Goal: Task Accomplishment & Management: Complete application form

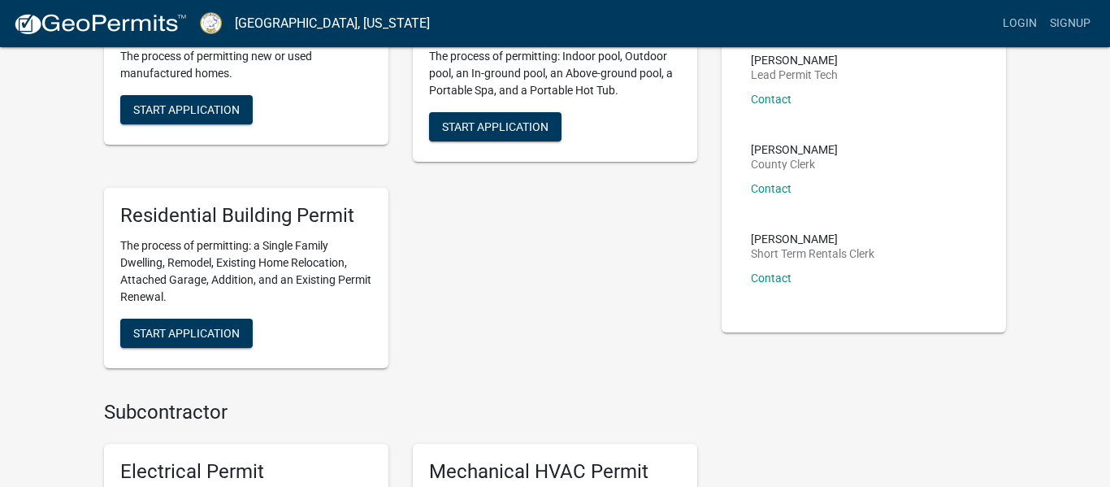
scroll to position [425, 0]
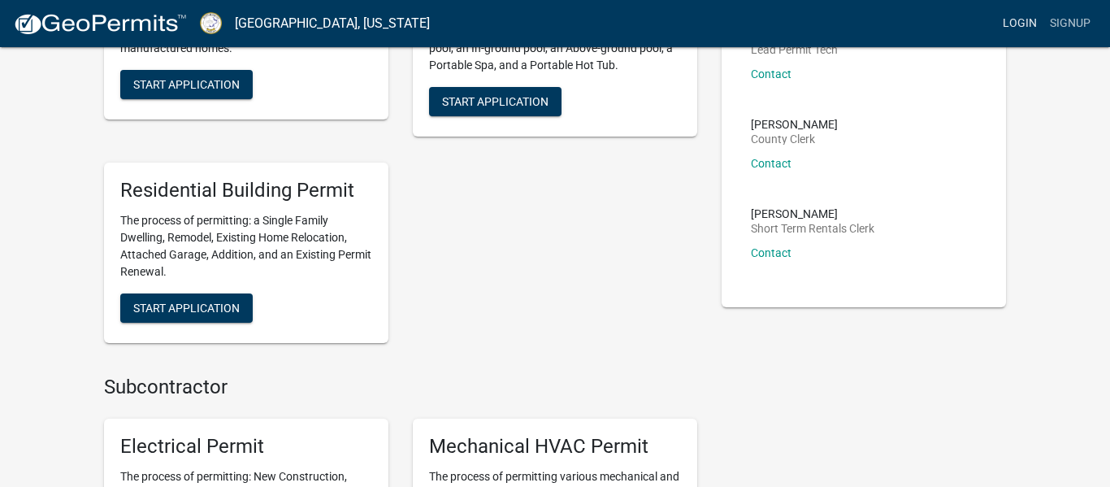
click at [1018, 23] on link "Login" at bounding box center [1019, 23] width 47 height 31
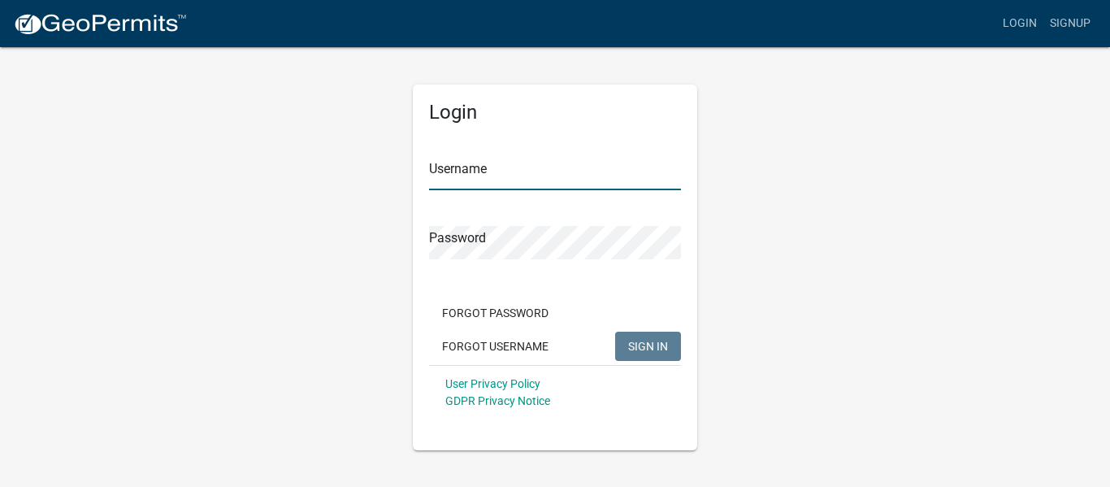
type input "[EMAIL_ADDRESS][DOMAIN_NAME]"
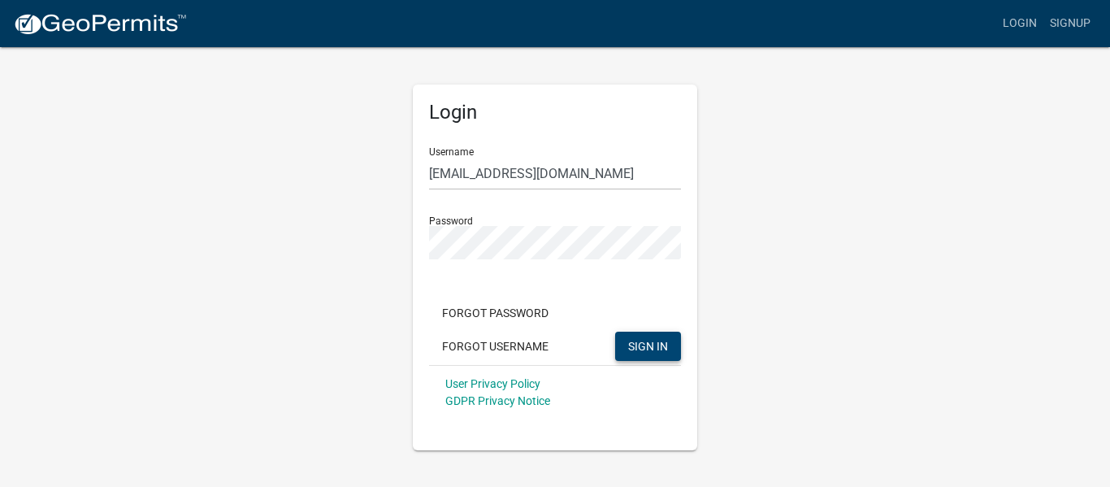
click at [652, 342] on span "SIGN IN" at bounding box center [648, 345] width 40 height 13
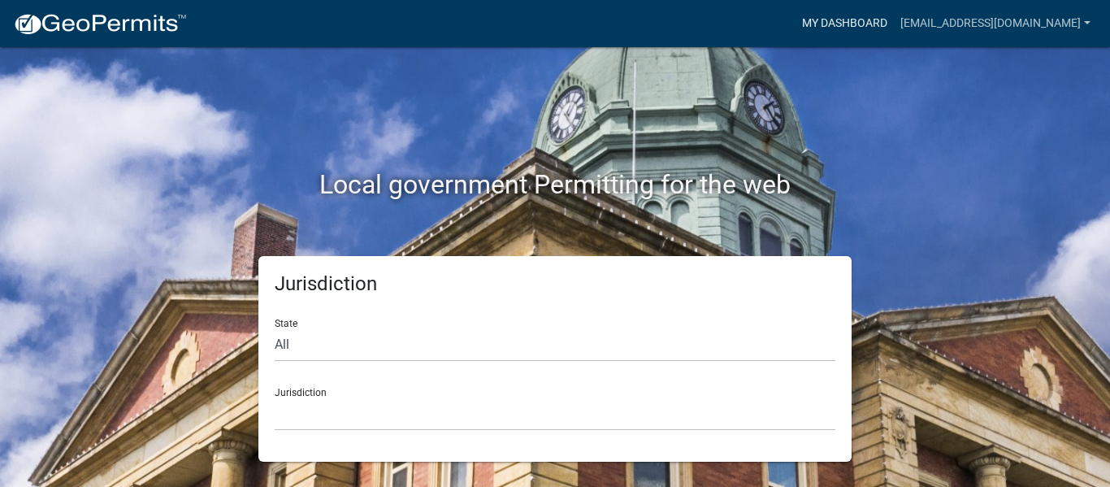
click at [855, 22] on link "My Dashboard" at bounding box center [845, 23] width 98 height 31
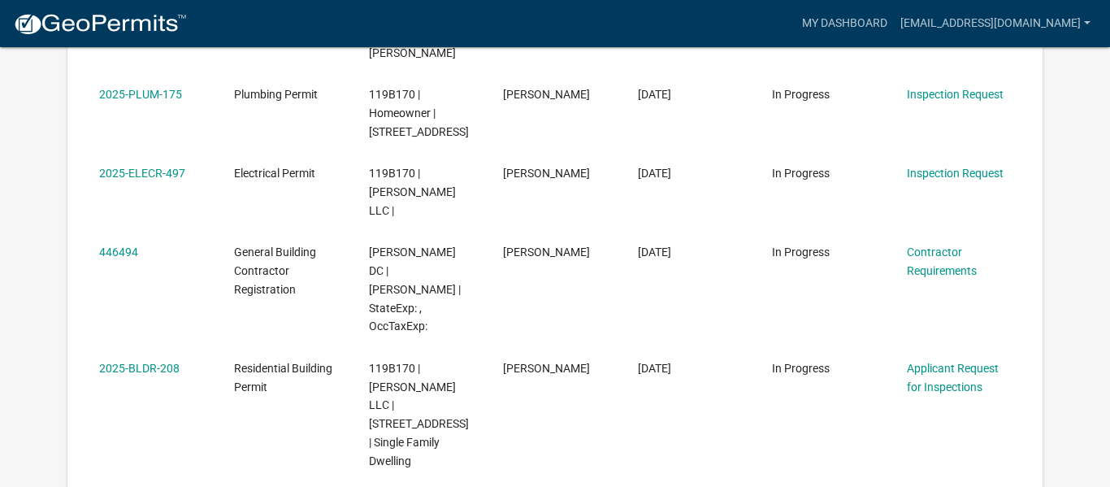
scroll to position [449, 0]
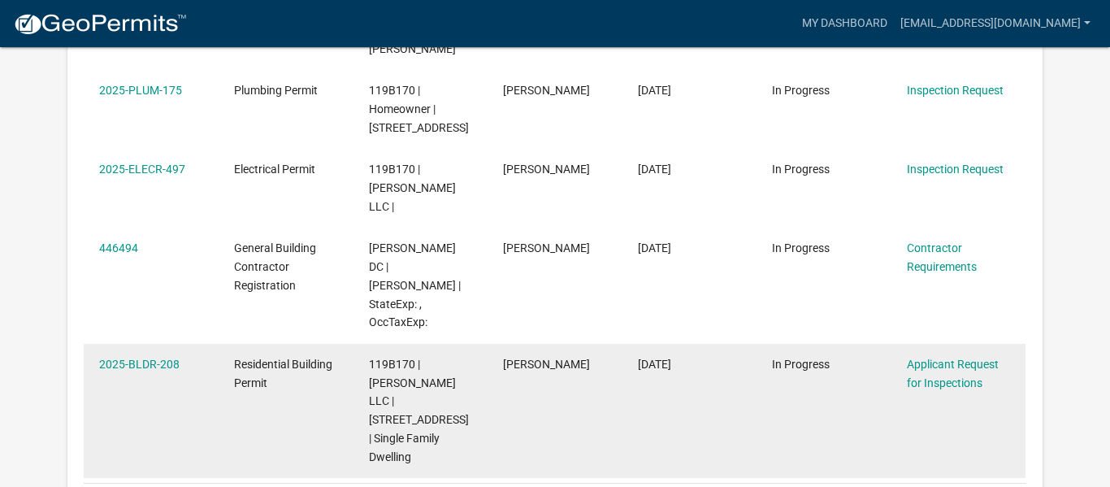
click at [922, 355] on div "Applicant Request for Inspections" at bounding box center [958, 373] width 103 height 37
click at [930, 358] on link "Applicant Request for Inspections" at bounding box center [953, 374] width 92 height 32
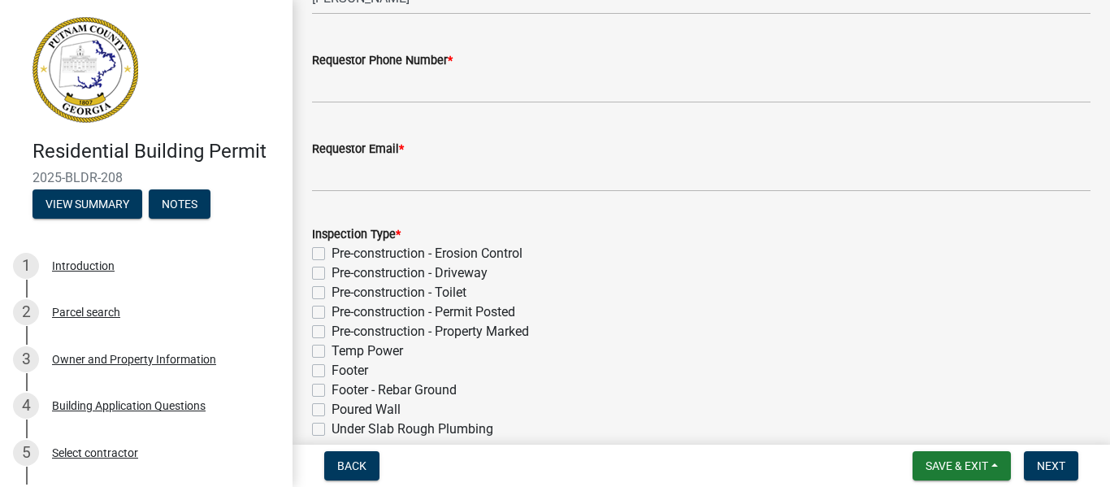
scroll to position [166, 0]
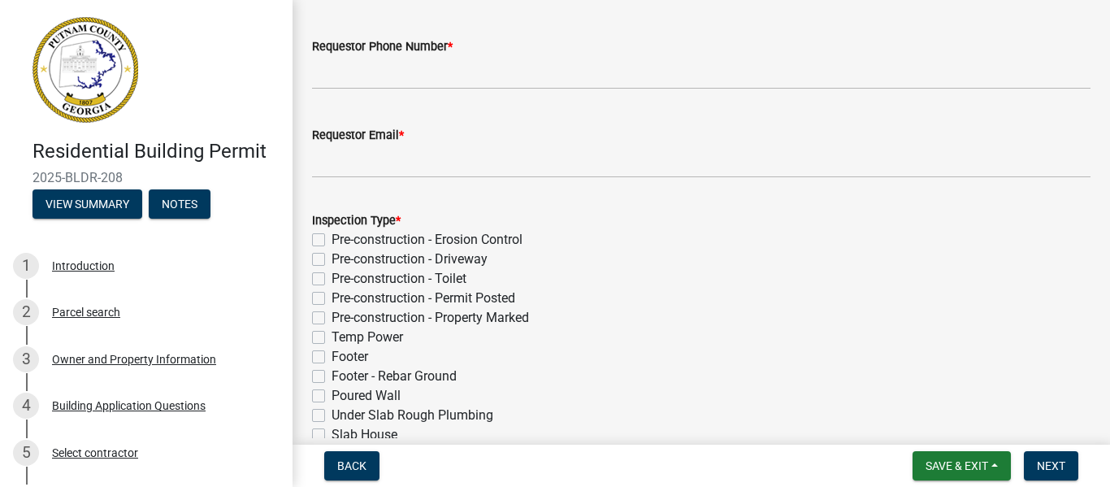
click at [332, 237] on label "Pre-construction - Erosion Control" at bounding box center [427, 240] width 191 height 20
click at [332, 237] on input "Pre-construction - Erosion Control" at bounding box center [337, 235] width 11 height 11
checkbox input "true"
checkbox input "false"
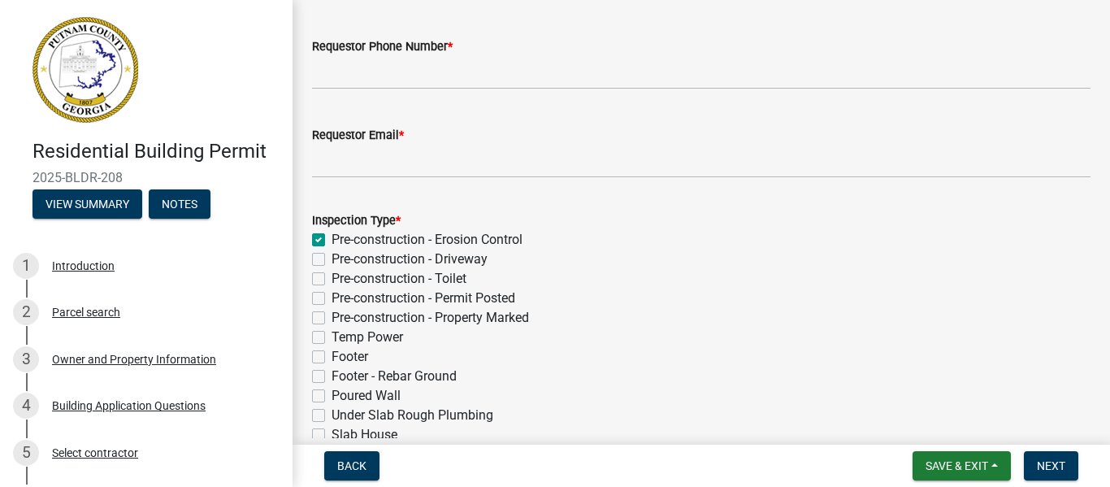
checkbox input "false"
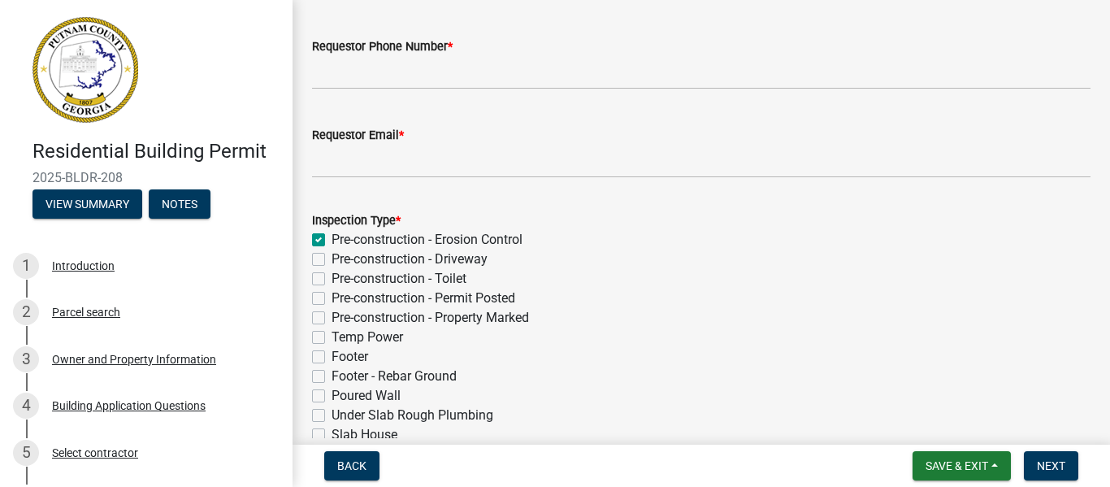
checkbox input "false"
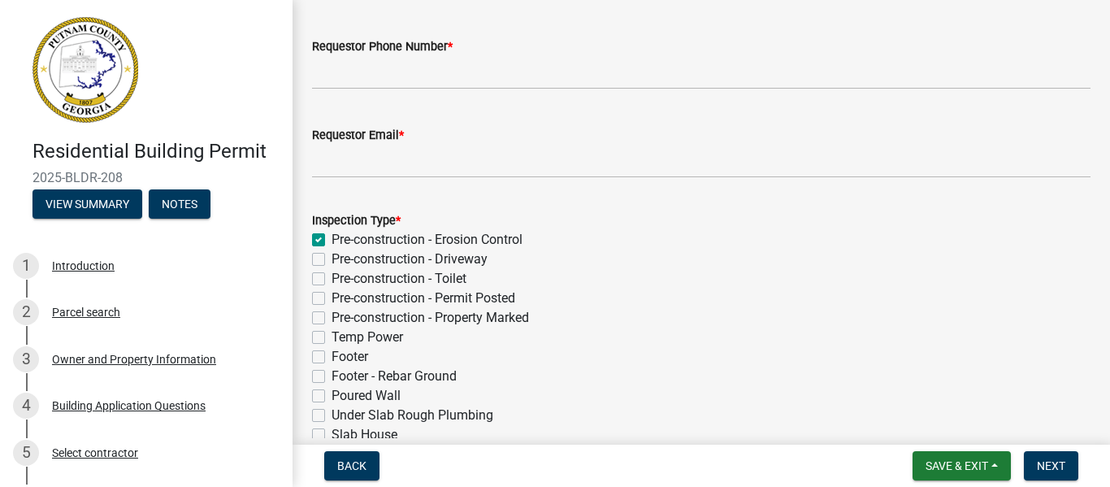
checkbox input "false"
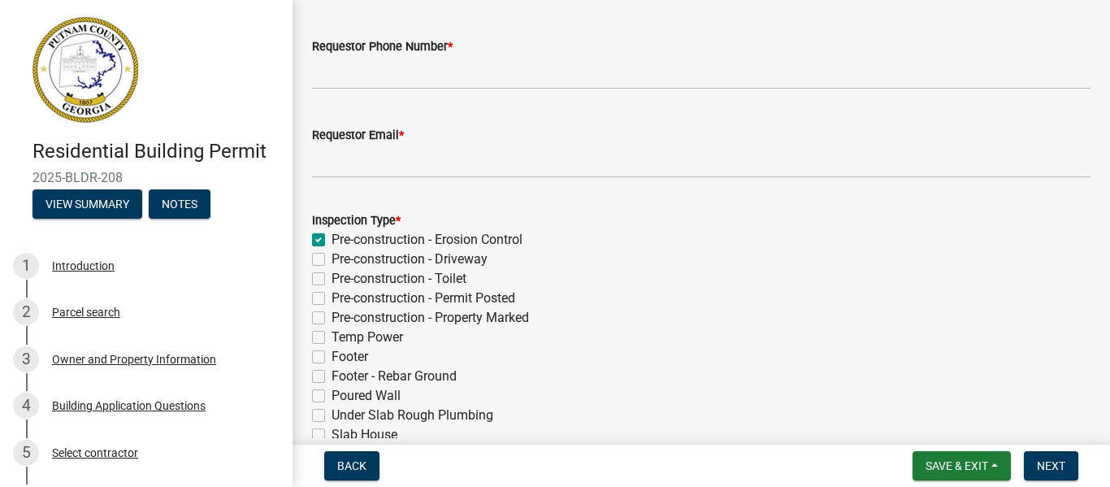
checkbox input "false"
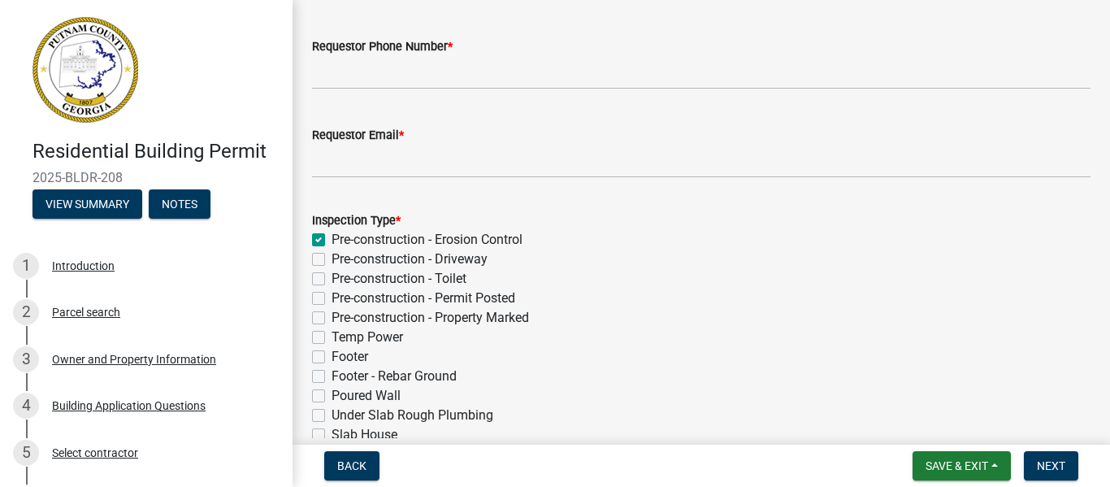
checkbox input "false"
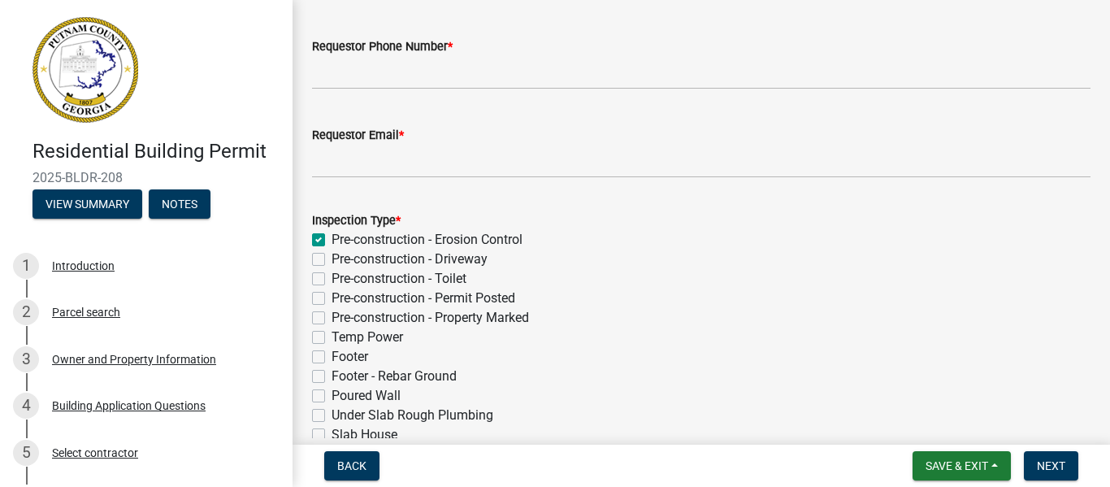
click at [332, 263] on label "Pre-construction - Driveway" at bounding box center [410, 260] width 156 height 20
click at [332, 260] on input "Pre-construction - Driveway" at bounding box center [337, 255] width 11 height 11
checkbox input "true"
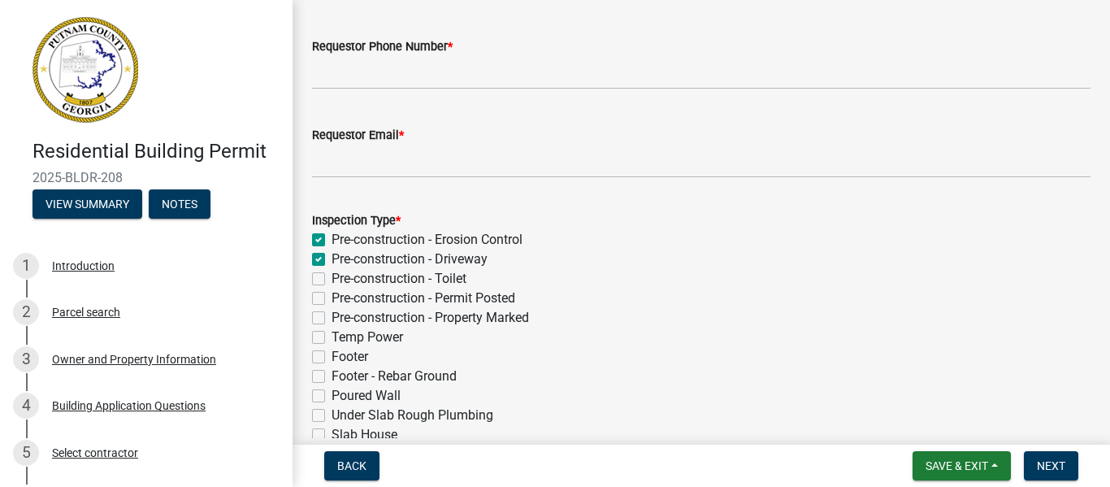
checkbox input "false"
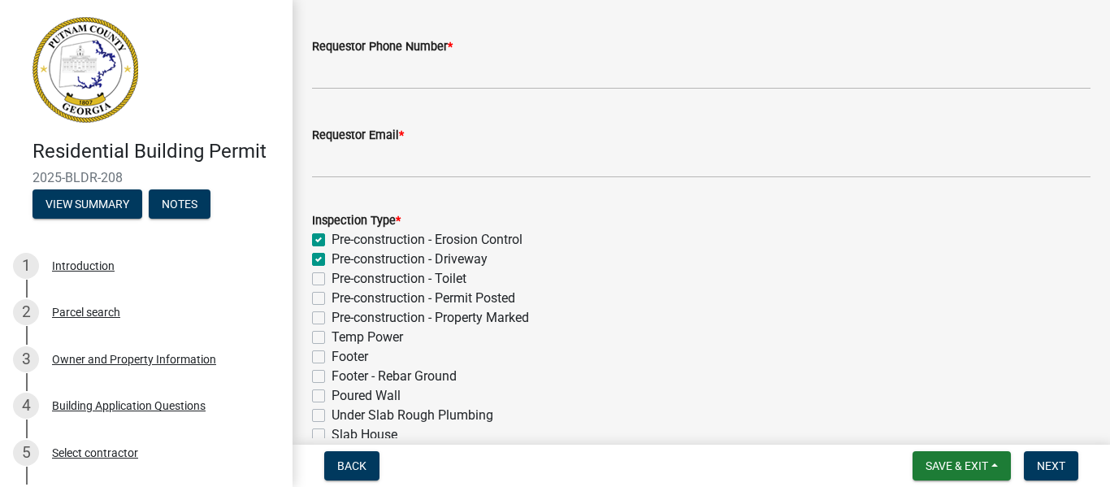
checkbox input "false"
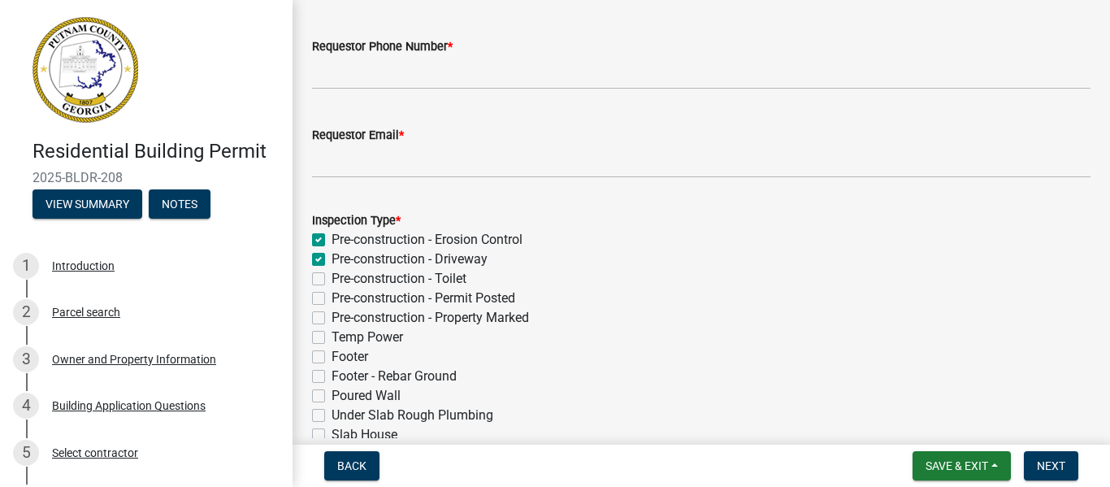
checkbox input "false"
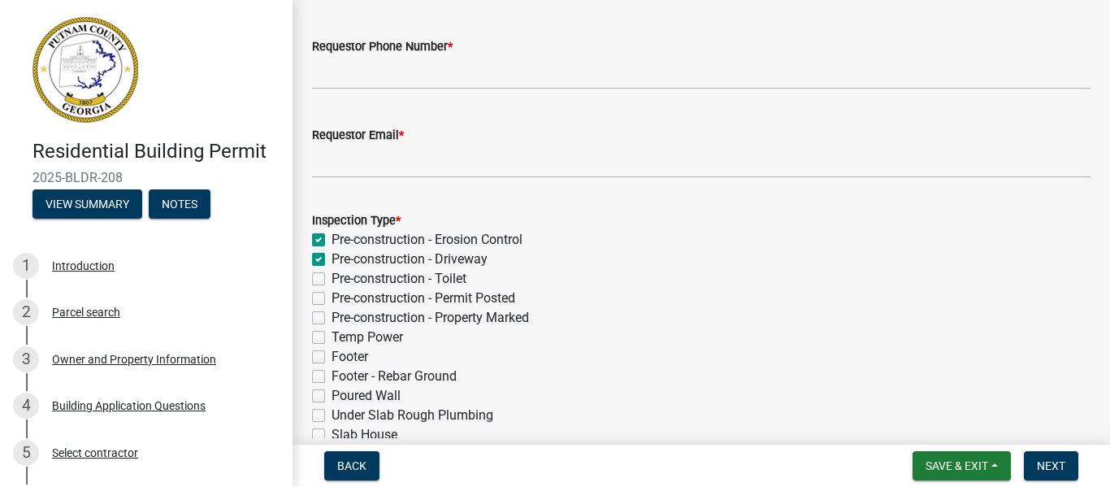
checkbox input "false"
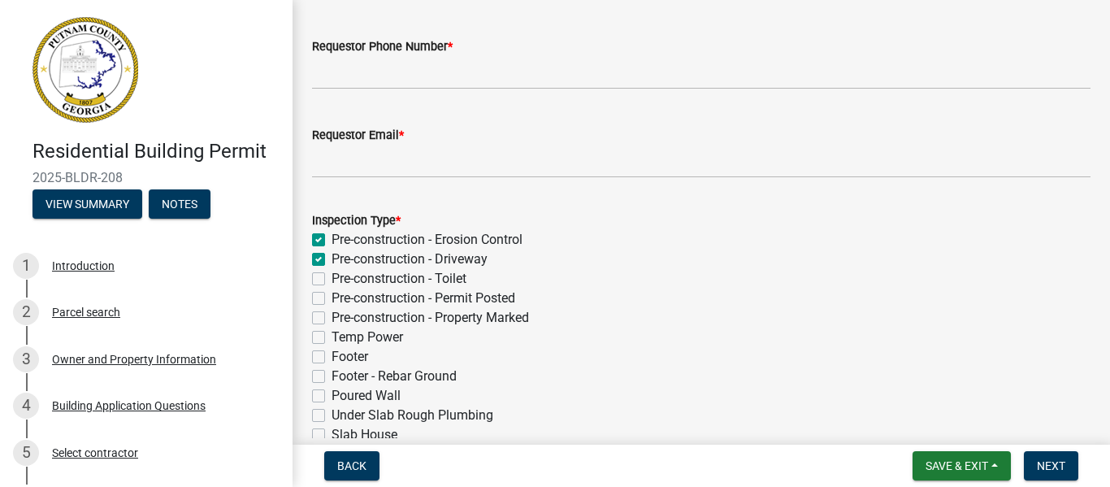
checkbox input "false"
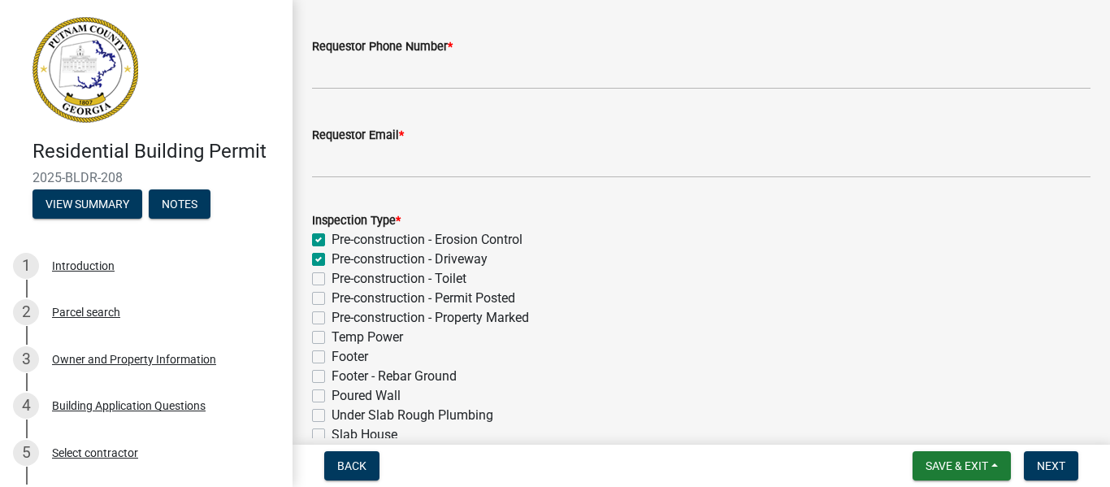
checkbox input "false"
click at [332, 281] on label "Pre-construction - Toilet" at bounding box center [399, 279] width 135 height 20
click at [332, 280] on input "Pre-construction - Toilet" at bounding box center [337, 274] width 11 height 11
checkbox input "true"
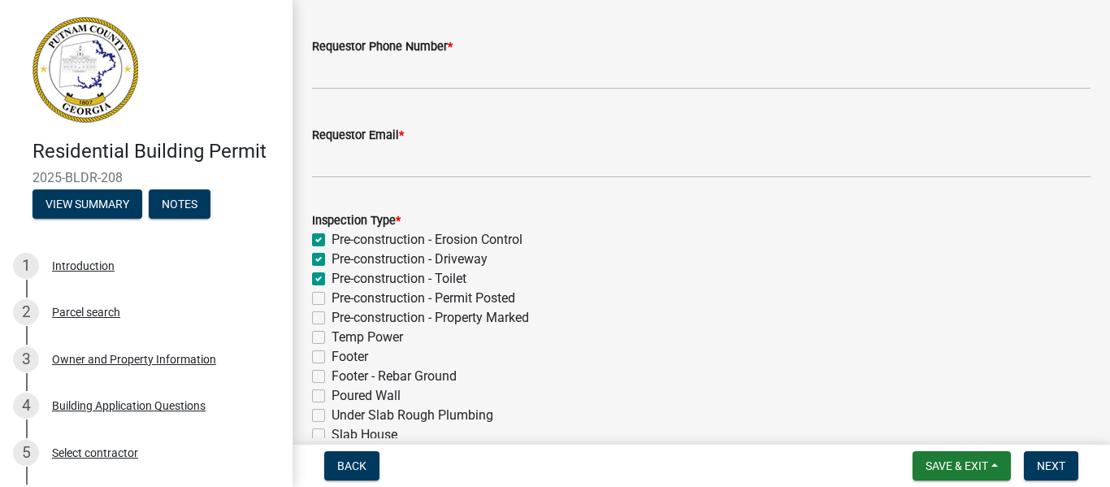
checkbox input "true"
checkbox input "false"
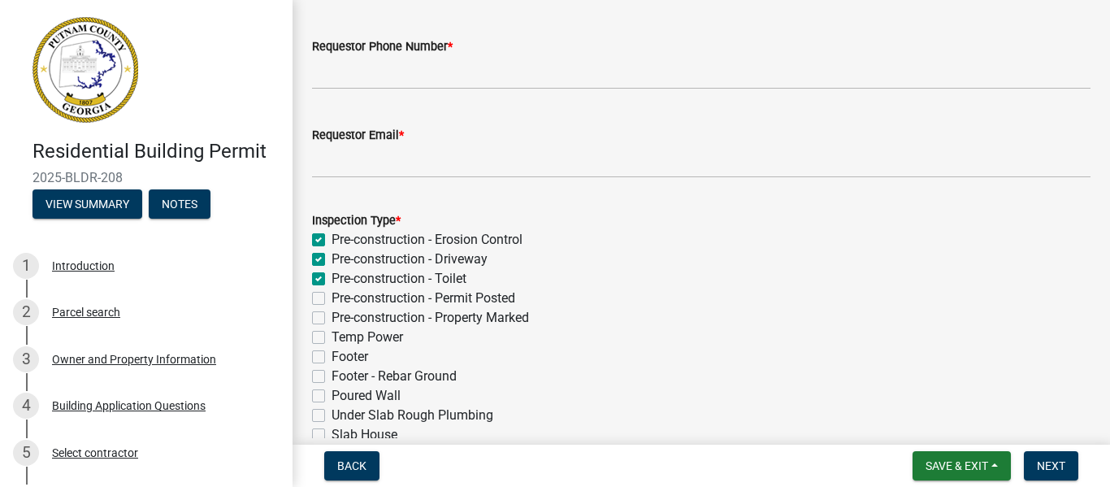
checkbox input "false"
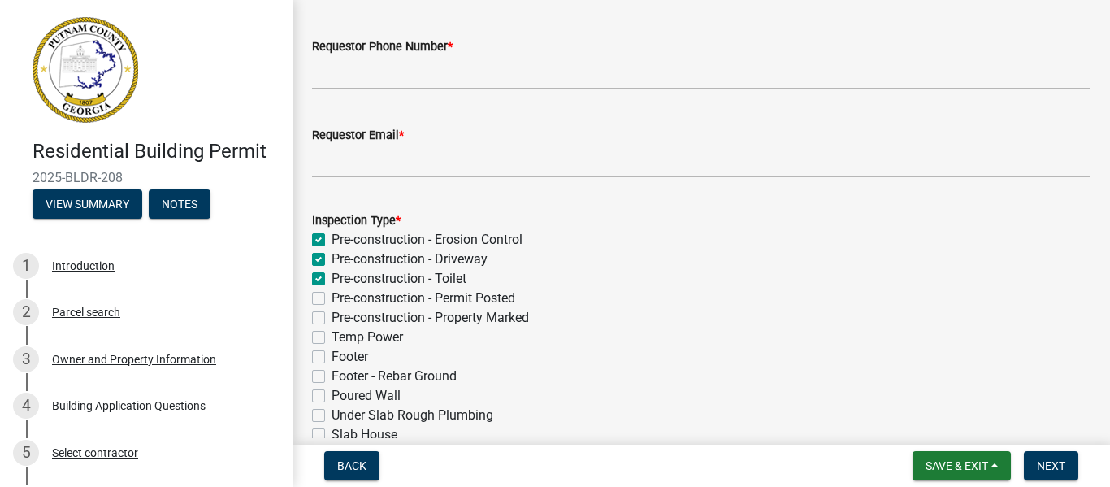
checkbox input "false"
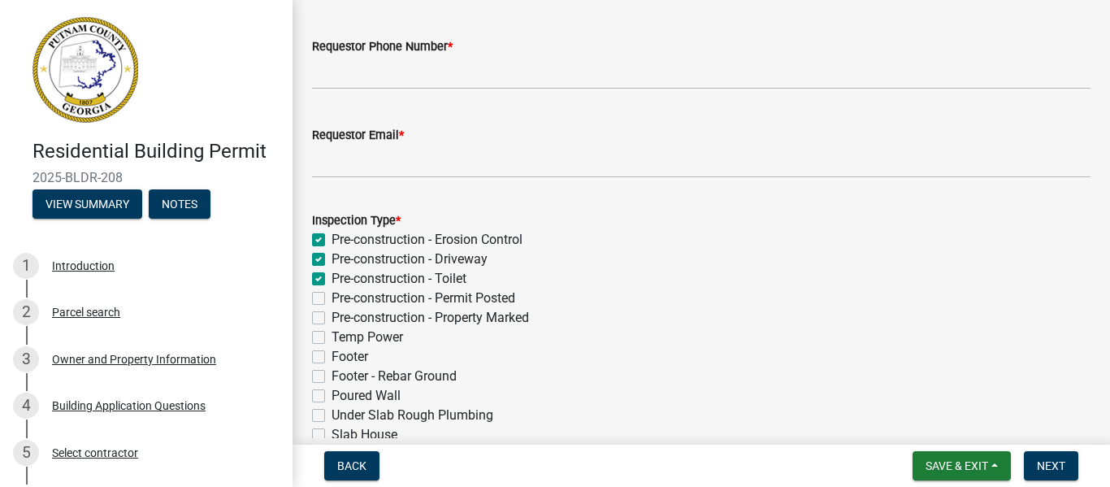
checkbox input "false"
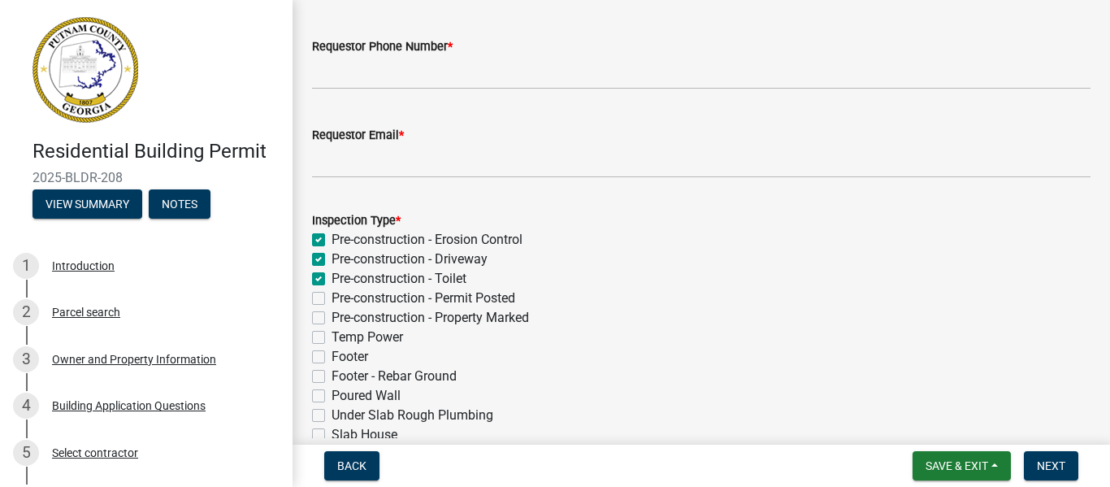
checkbox input "false"
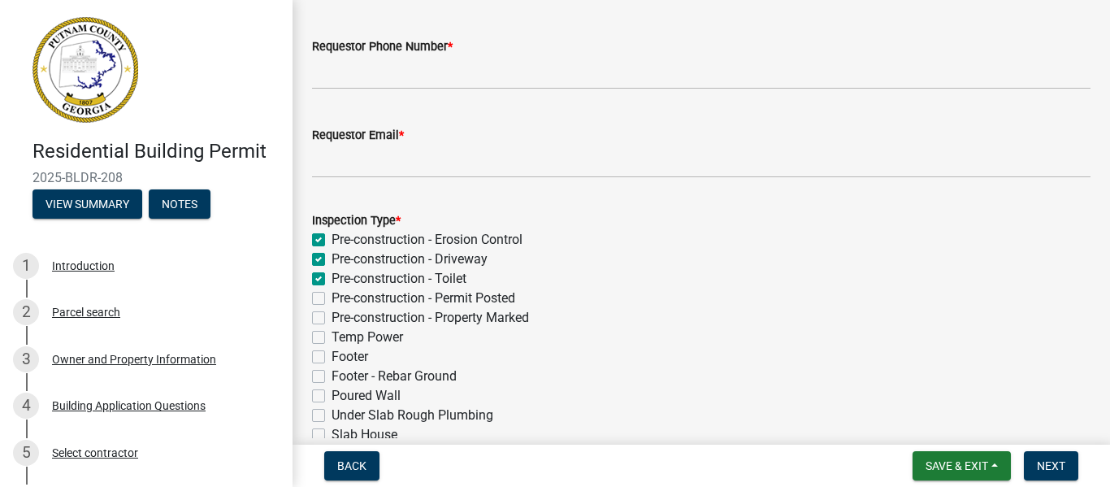
checkbox input "false"
click at [332, 298] on label "Pre-construction - Permit Posted" at bounding box center [424, 299] width 184 height 20
click at [332, 298] on input "Pre-construction - Permit Posted" at bounding box center [337, 294] width 11 height 11
checkbox input "true"
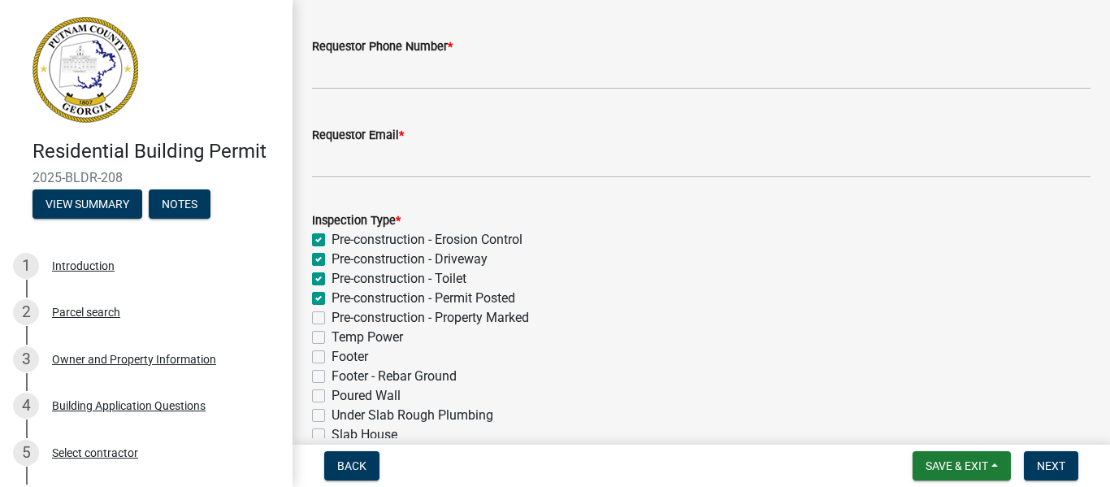
checkbox input "true"
checkbox input "false"
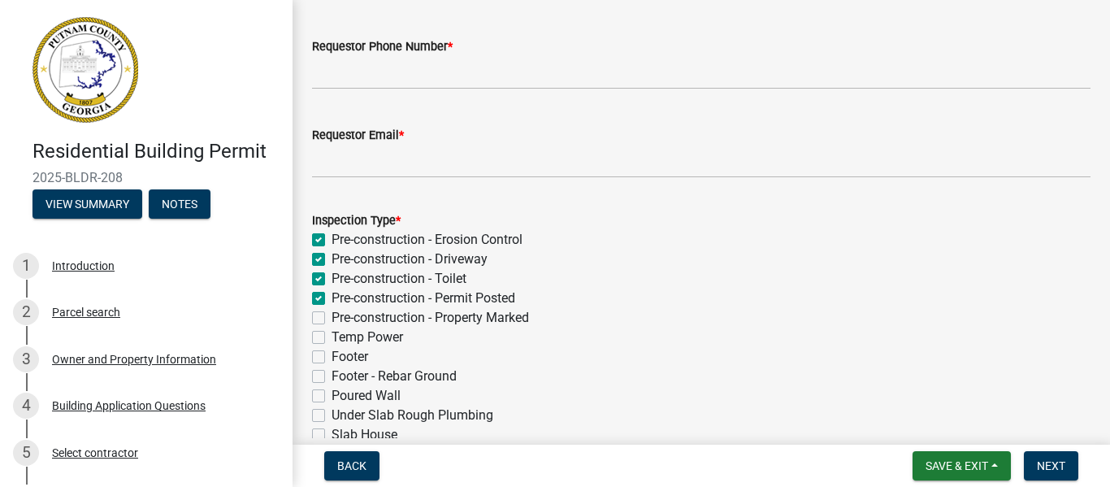
checkbox input "false"
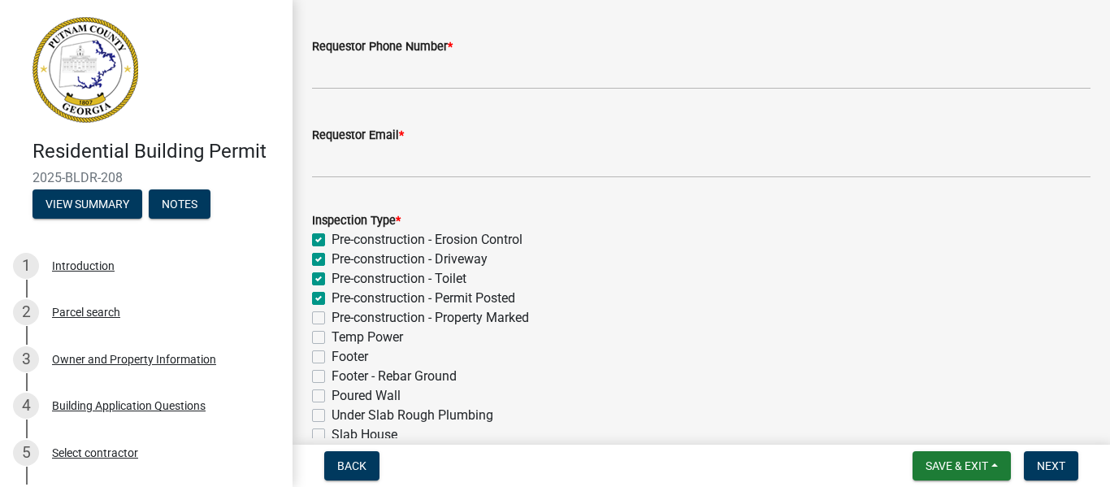
checkbox input "false"
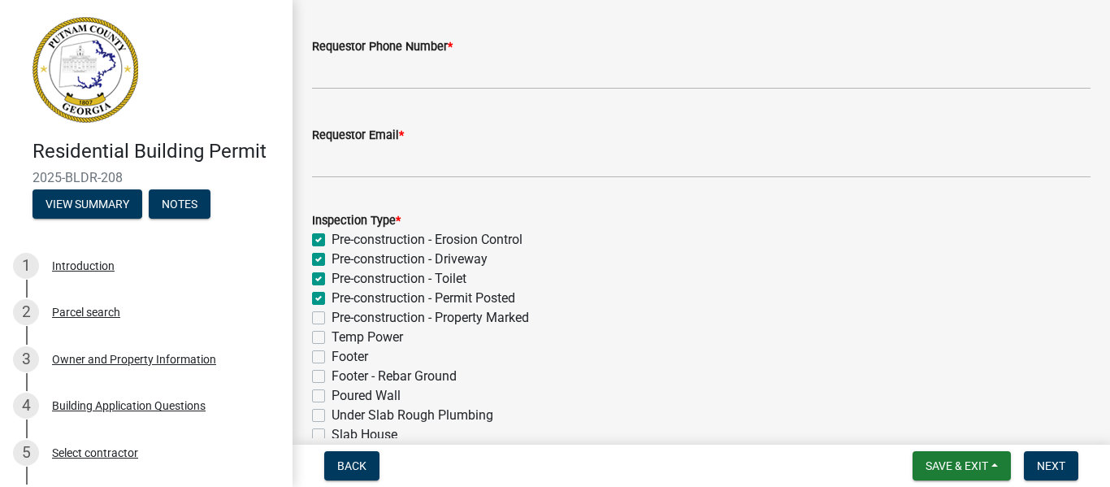
checkbox input "false"
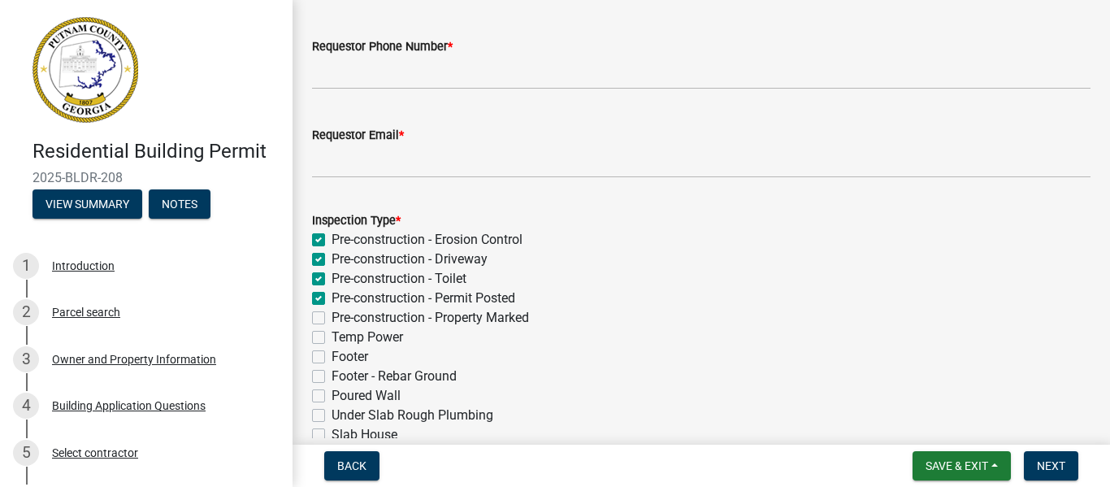
checkbox input "false"
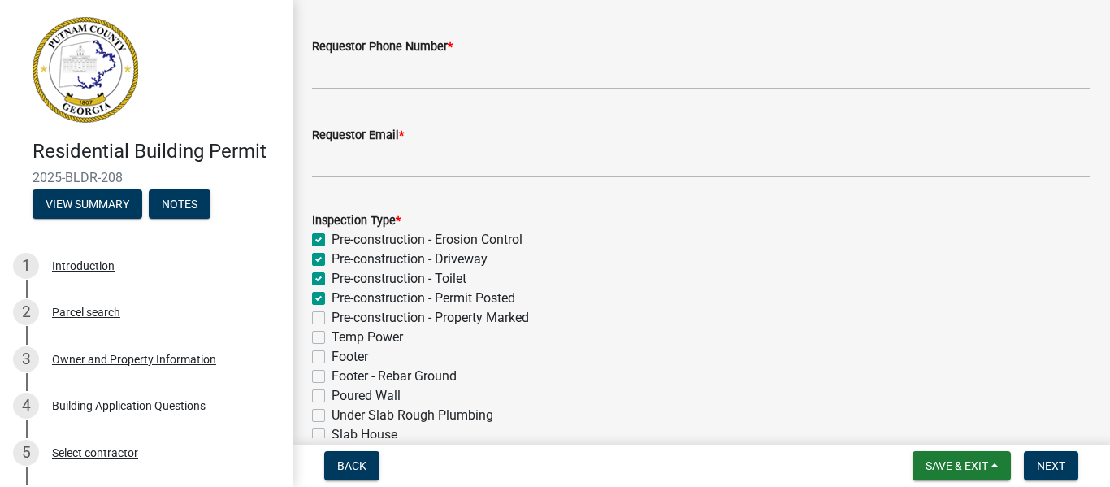
checkbox input "false"
click at [332, 316] on label "Pre-construction - Property Marked" at bounding box center [431, 318] width 198 height 20
click at [332, 316] on input "Pre-construction - Property Marked" at bounding box center [337, 313] width 11 height 11
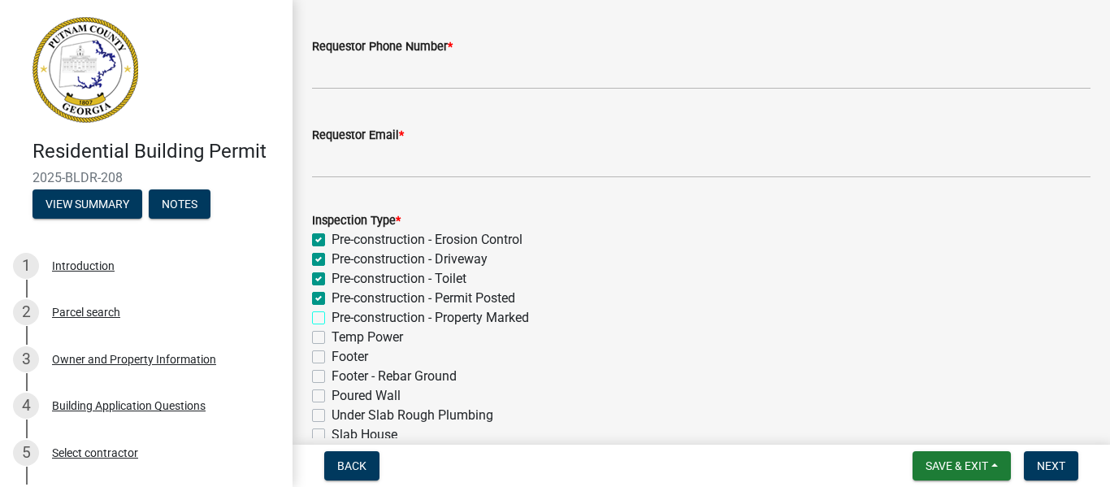
checkbox input "true"
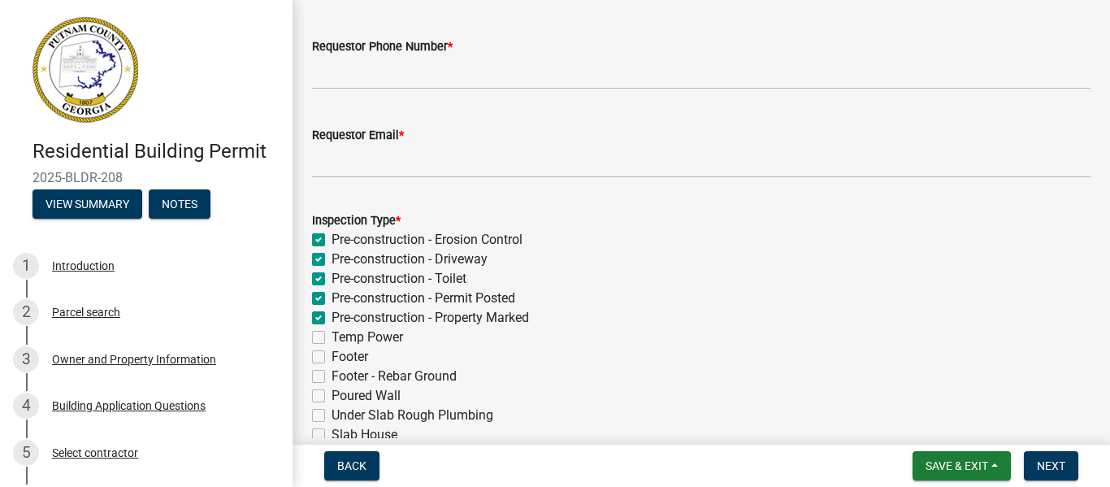
checkbox input "true"
checkbox input "false"
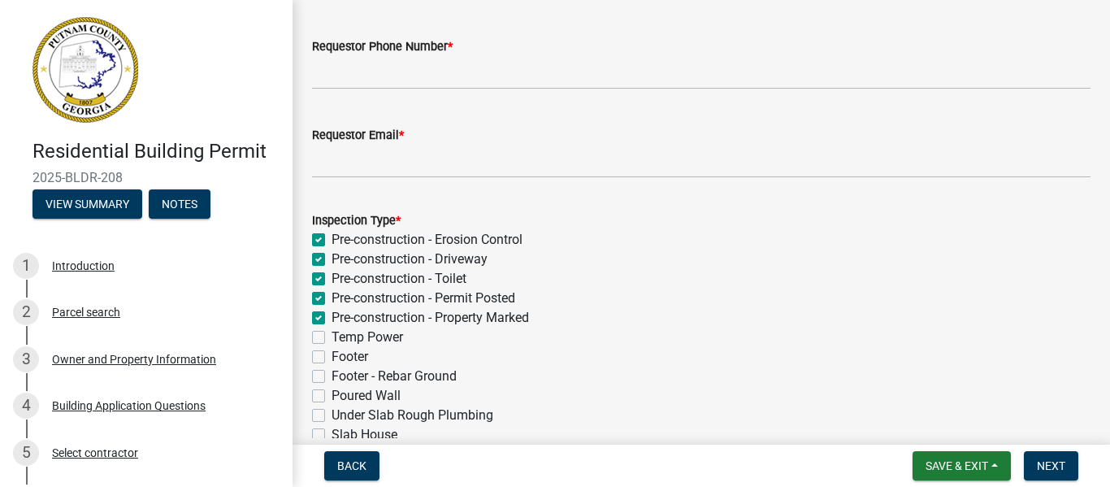
checkbox input "false"
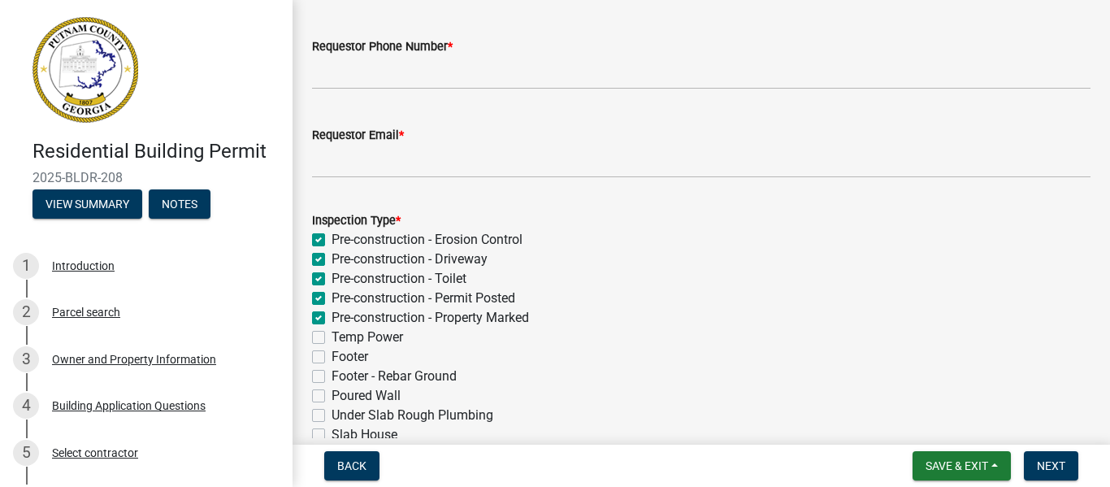
checkbox input "false"
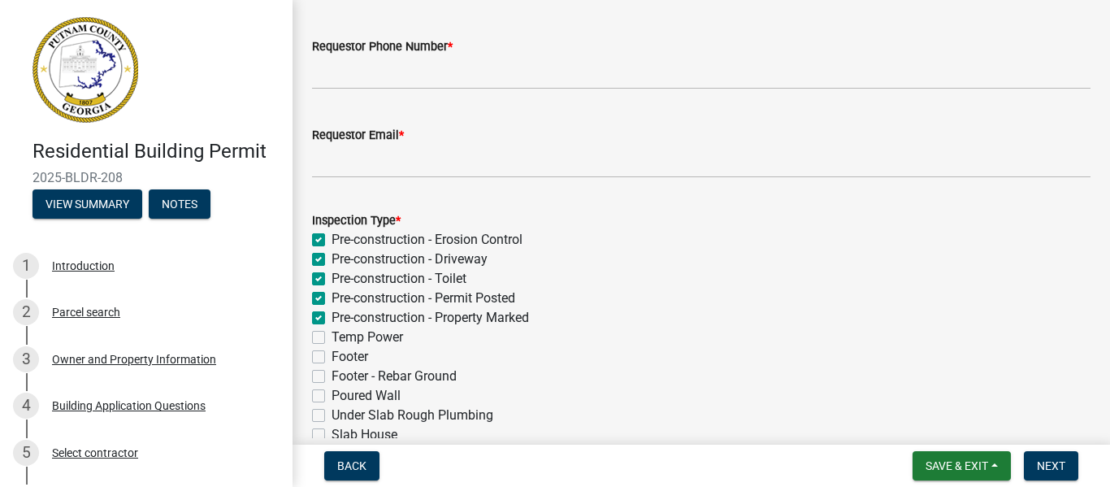
checkbox input "false"
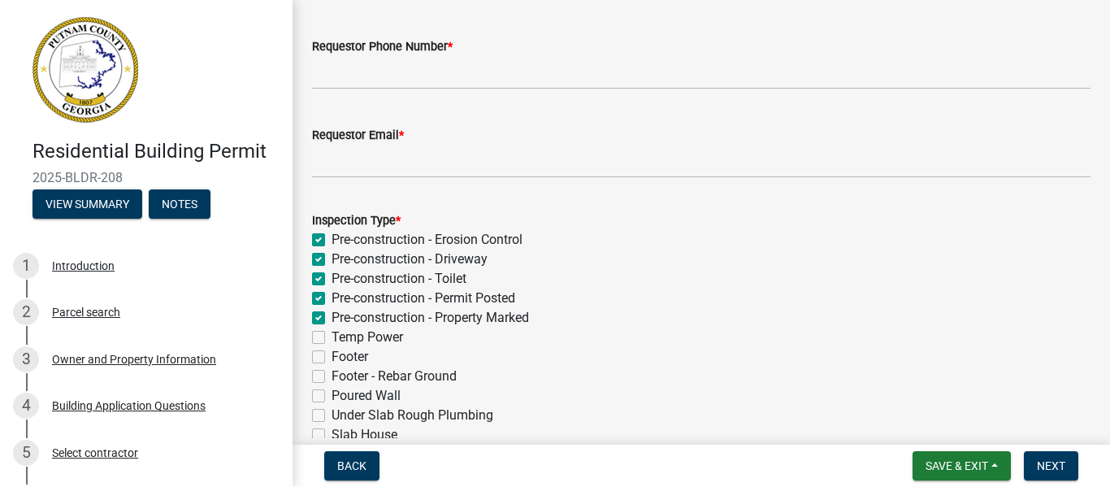
checkbox input "false"
click at [332, 341] on label "Temp Power" at bounding box center [368, 338] width 72 height 20
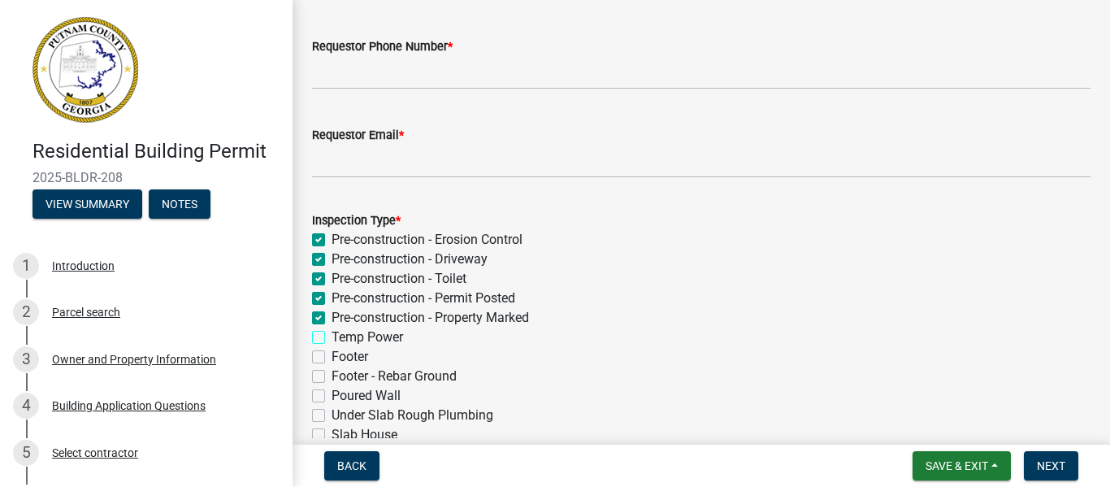
click at [332, 338] on input "Temp Power" at bounding box center [337, 333] width 11 height 11
checkbox input "true"
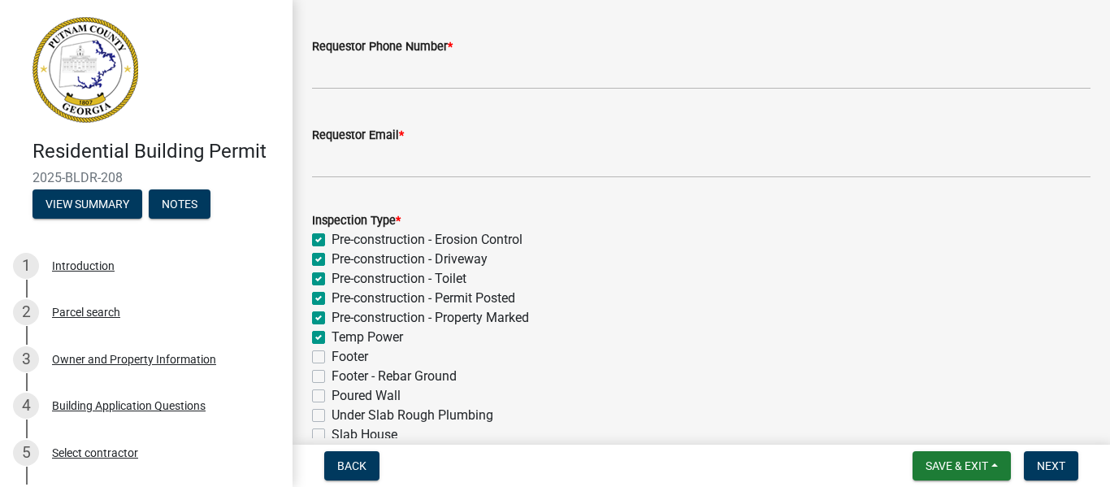
checkbox input "true"
checkbox input "false"
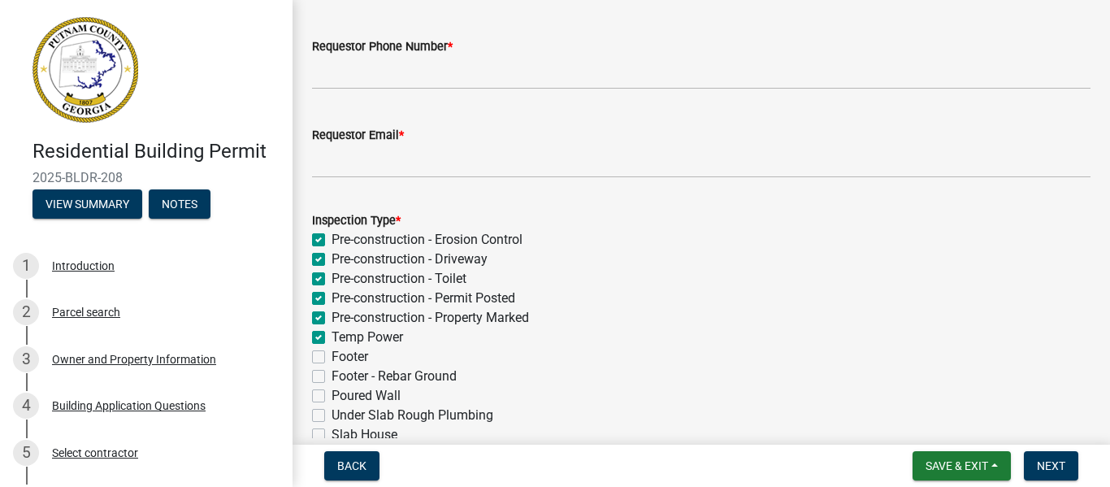
checkbox input "false"
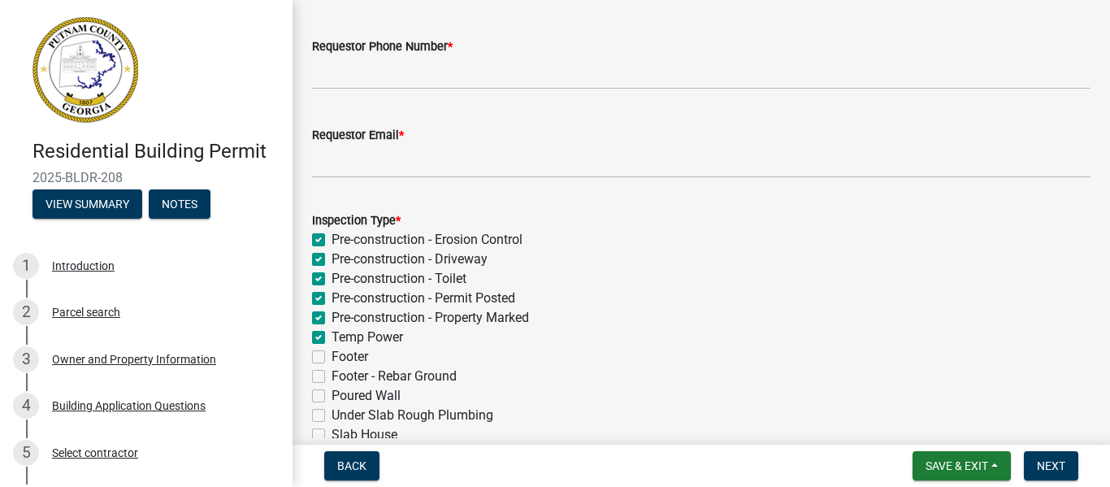
checkbox input "false"
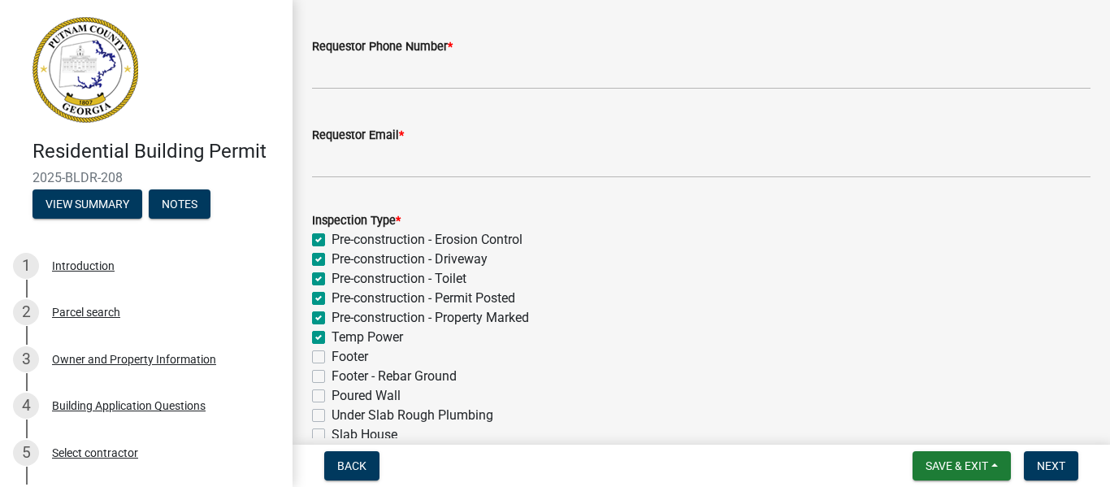
checkbox input "false"
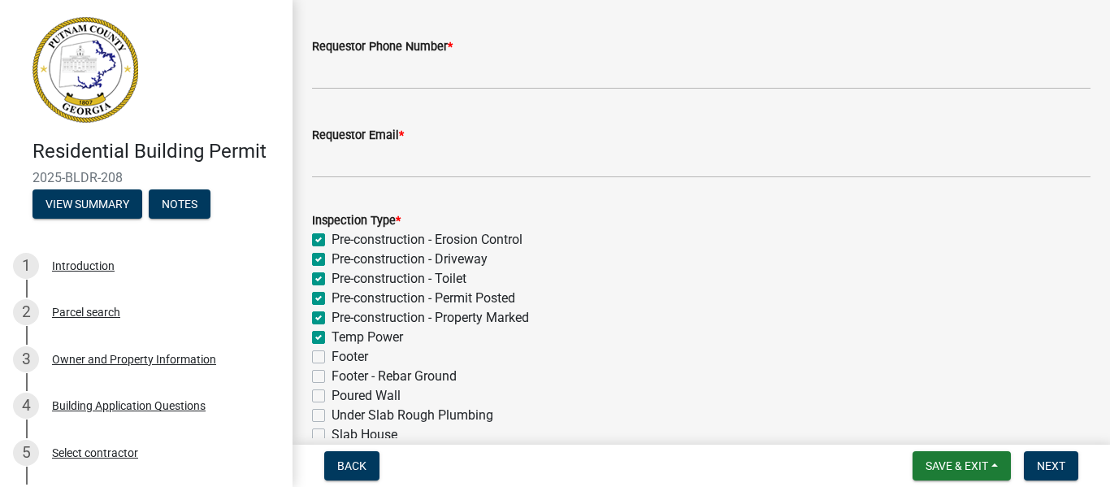
checkbox input "false"
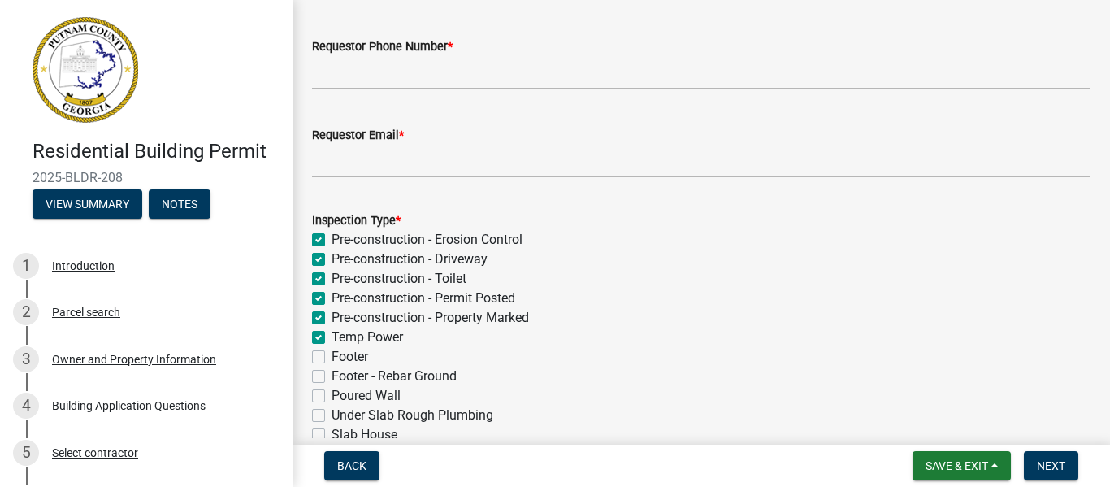
click at [332, 337] on label "Temp Power" at bounding box center [368, 338] width 72 height 20
click at [332, 337] on input "Temp Power" at bounding box center [337, 333] width 11 height 11
checkbox input "false"
checkbox input "true"
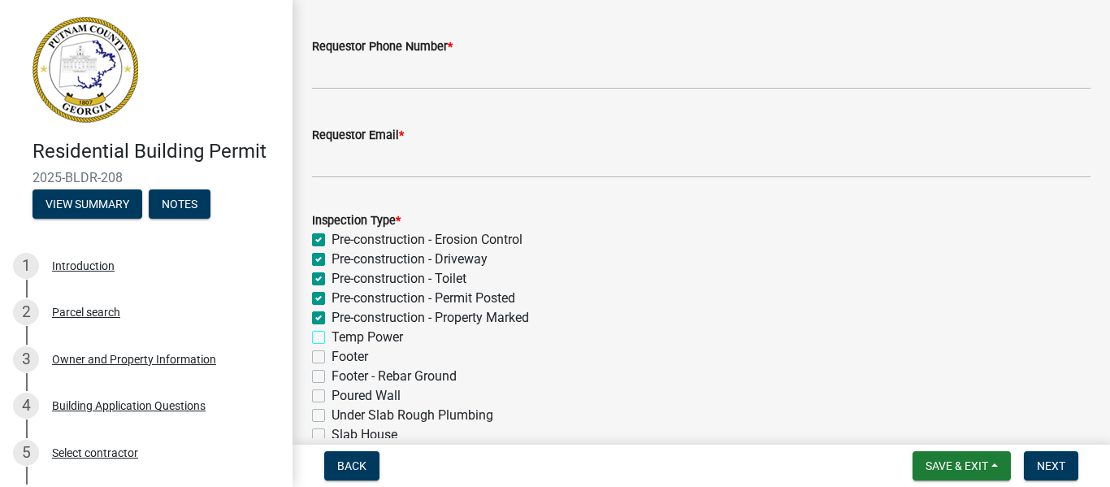
checkbox input "true"
checkbox input "false"
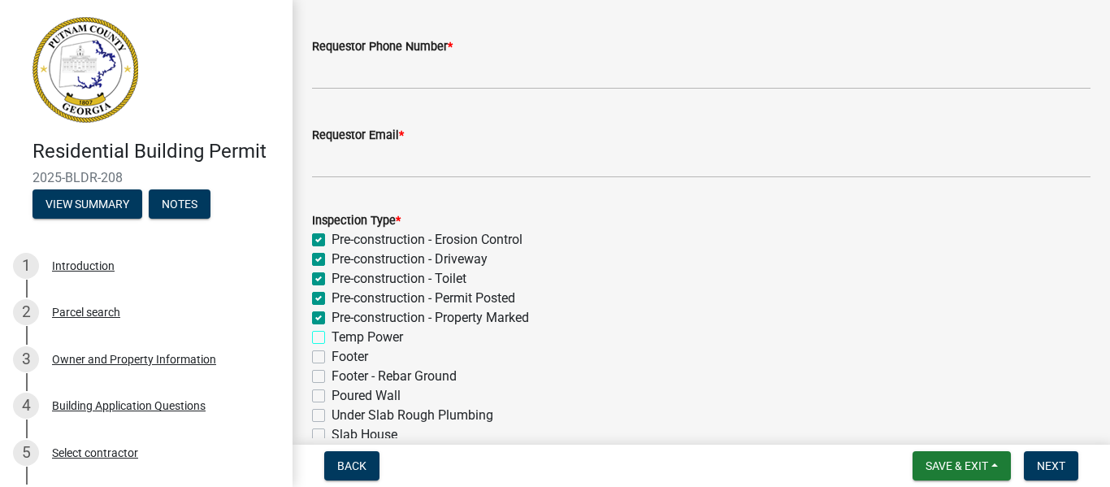
checkbox input "false"
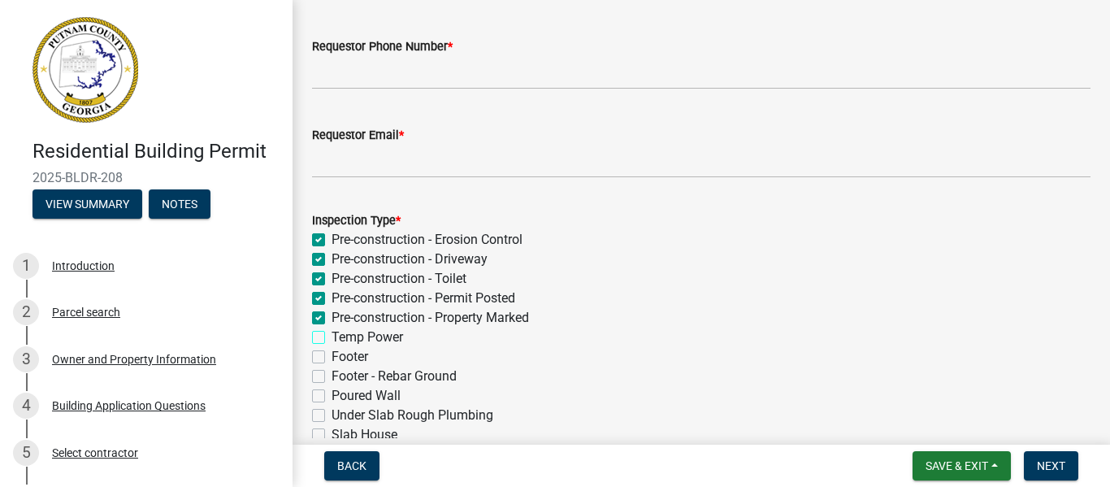
checkbox input "false"
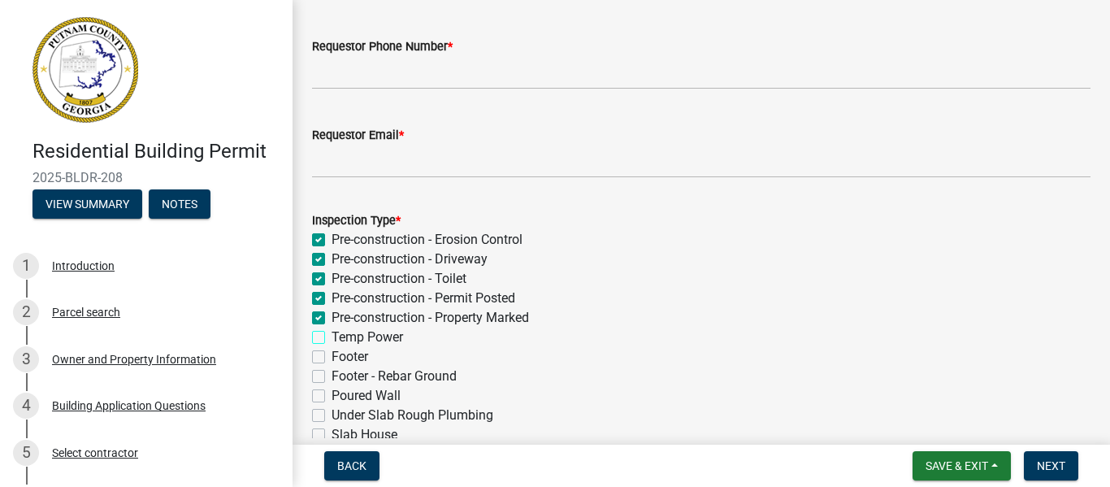
checkbox input "false"
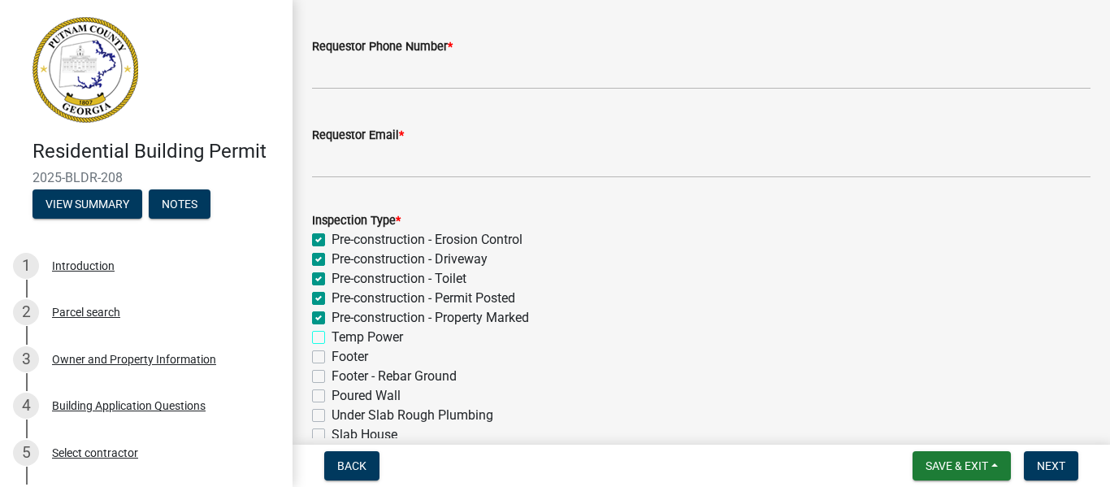
checkbox input "false"
click at [332, 337] on label "Temp Power" at bounding box center [368, 338] width 72 height 20
click at [332, 337] on input "Temp Power" at bounding box center [337, 333] width 11 height 11
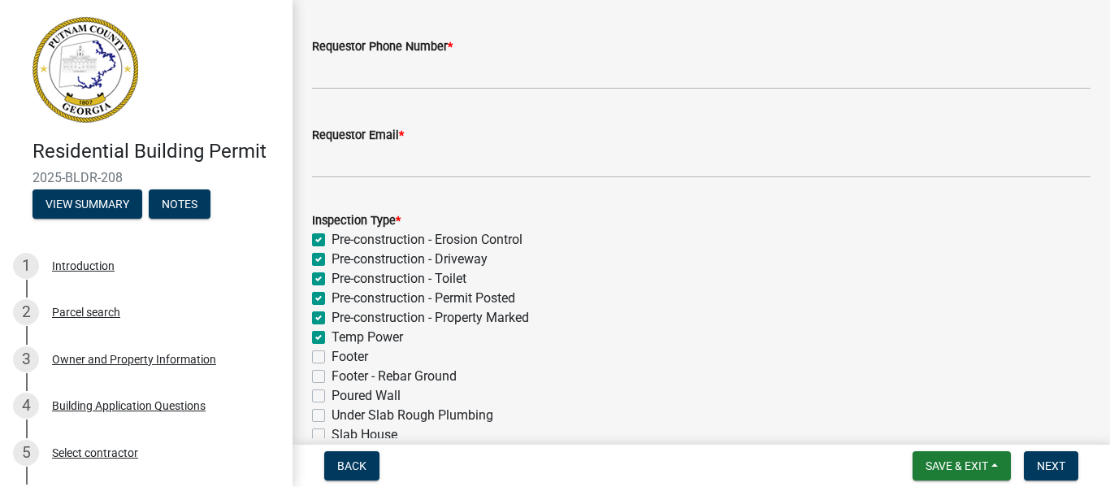
click at [332, 413] on label "Under Slab Rough Plumbing" at bounding box center [413, 416] width 162 height 20
click at [332, 413] on input "Under Slab Rough Plumbing" at bounding box center [337, 411] width 11 height 11
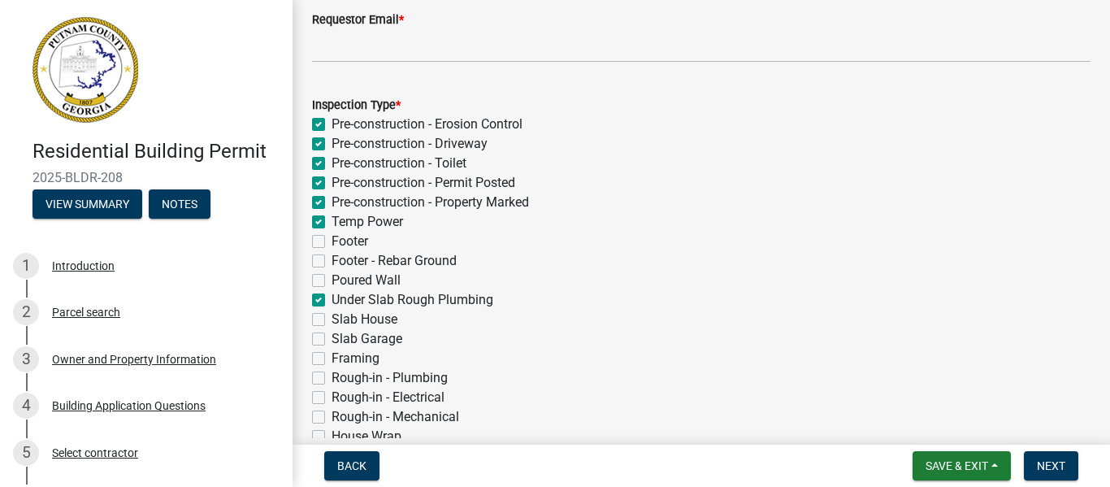
scroll to position [276, 0]
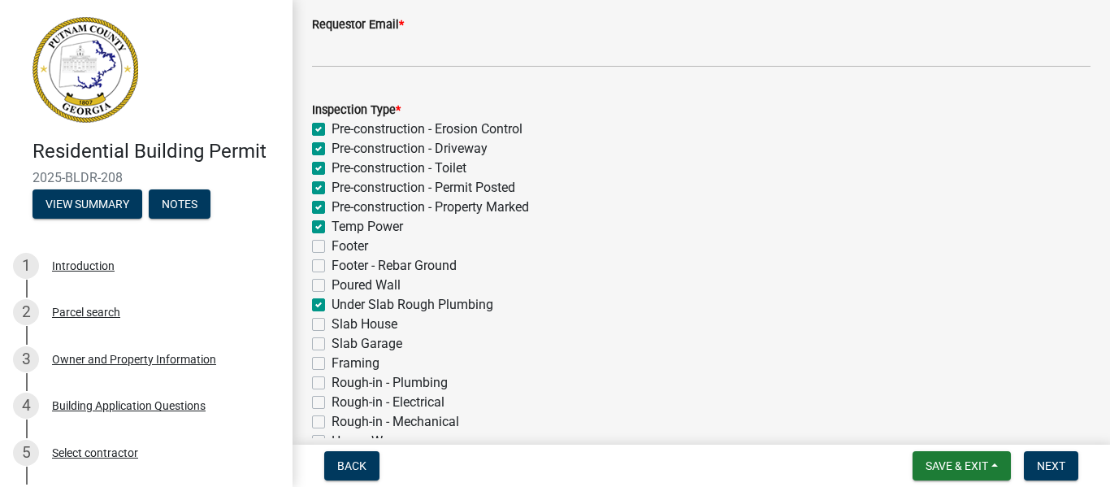
click at [332, 228] on label "Temp Power" at bounding box center [368, 227] width 72 height 20
click at [332, 228] on input "Temp Power" at bounding box center [337, 222] width 11 height 11
click at [1053, 467] on span "Next" at bounding box center [1051, 465] width 28 height 13
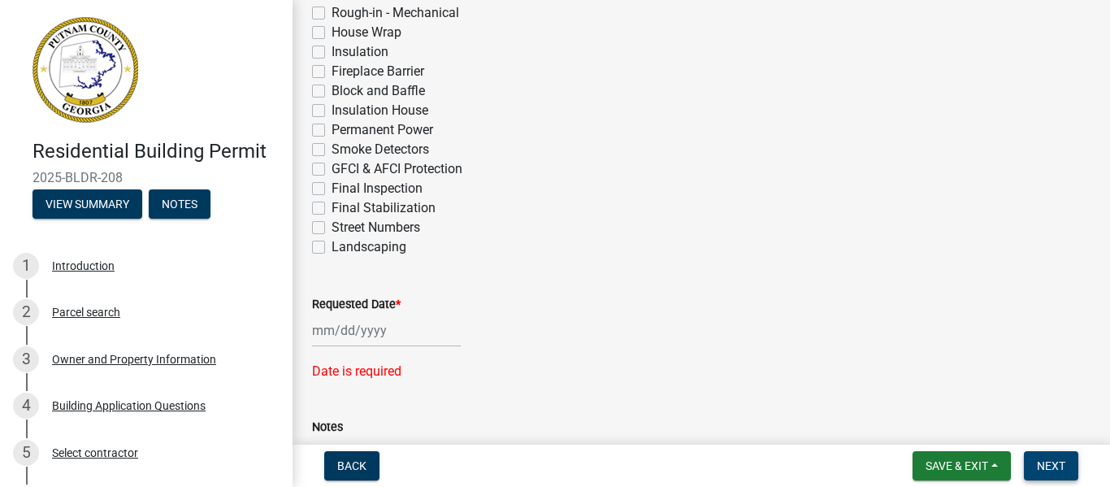
scroll to position [719, 0]
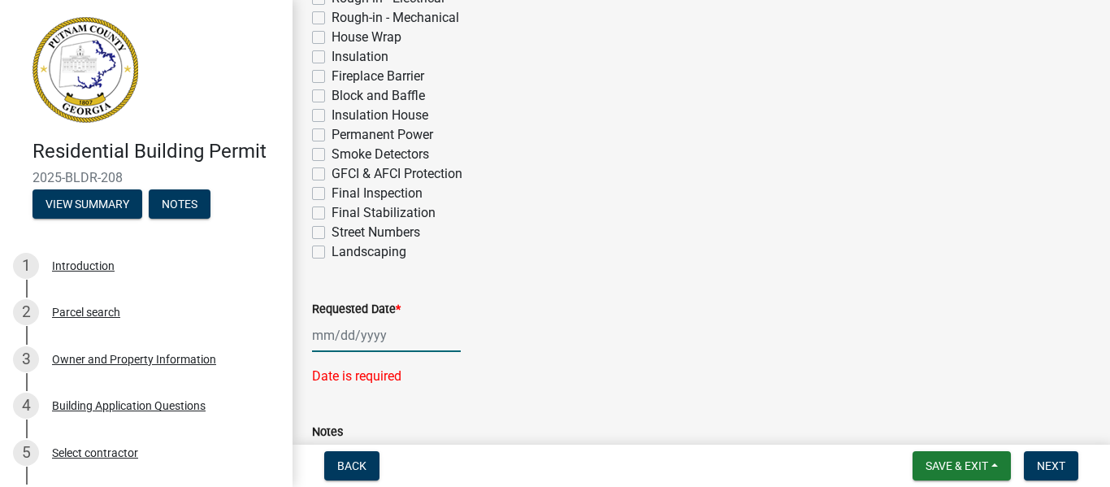
click at [337, 342] on div at bounding box center [386, 335] width 149 height 33
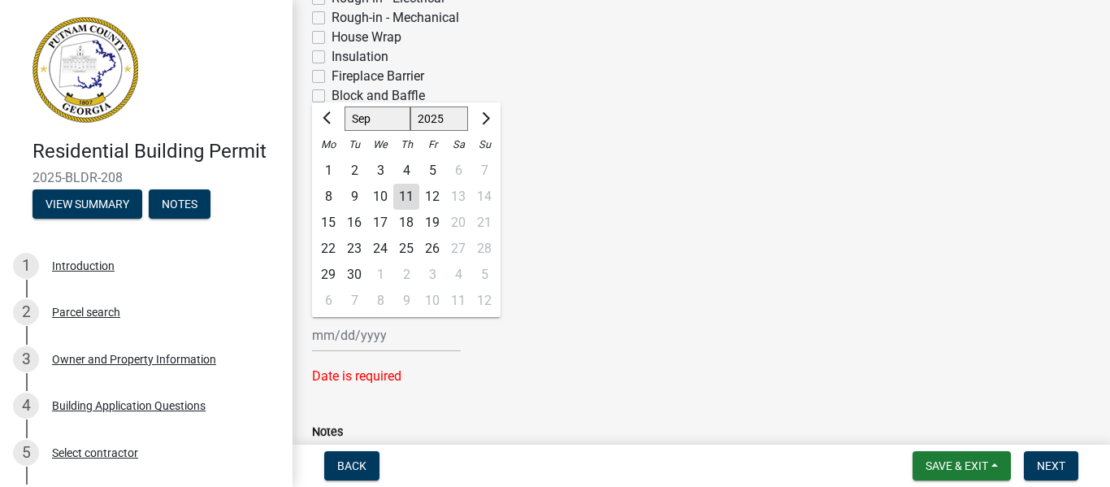
click at [406, 194] on div "11" at bounding box center [406, 197] width 26 height 26
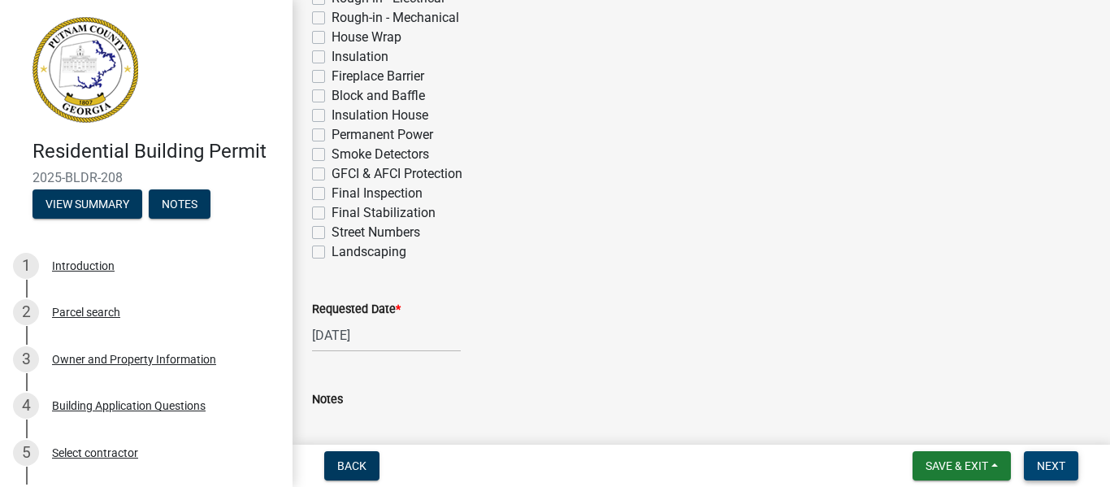
click at [1060, 463] on span "Next" at bounding box center [1051, 465] width 28 height 13
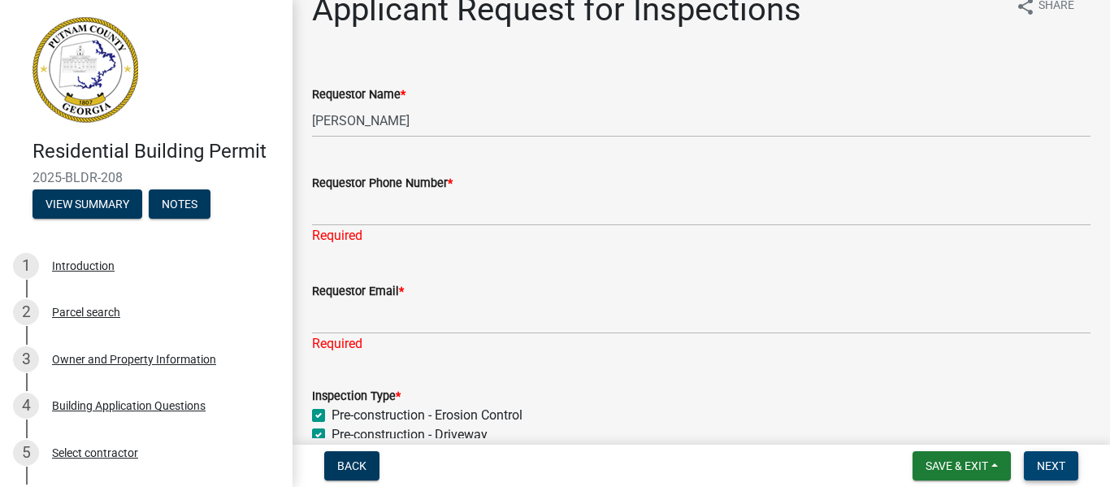
scroll to position [37, 0]
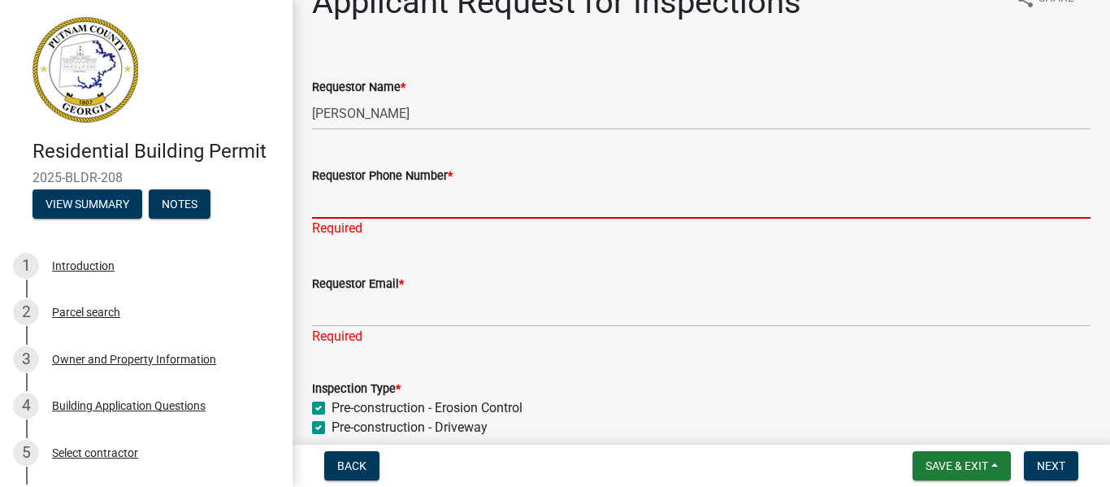
click at [423, 210] on input "Requestor Phone Number *" at bounding box center [701, 201] width 779 height 33
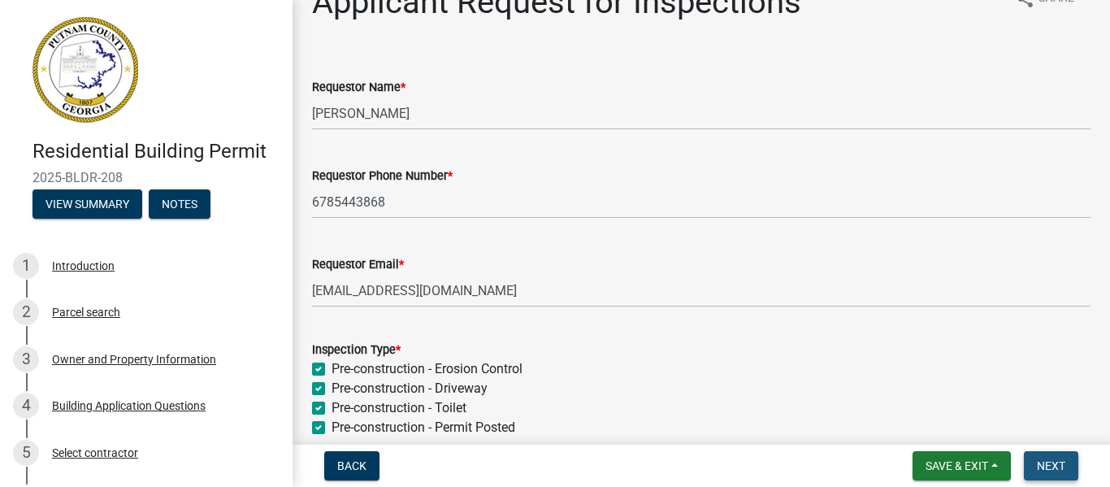
click at [1050, 468] on span "Next" at bounding box center [1051, 465] width 28 height 13
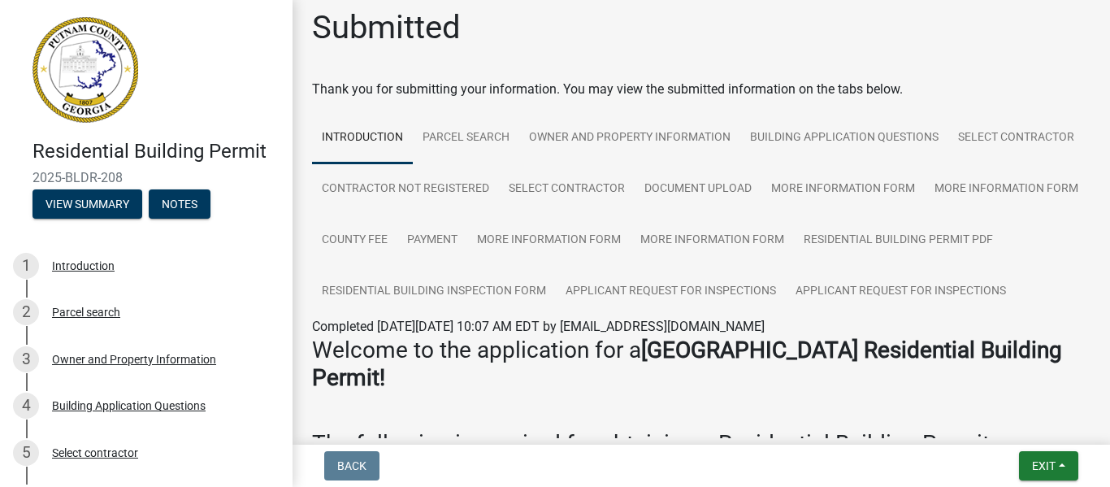
scroll to position [0, 0]
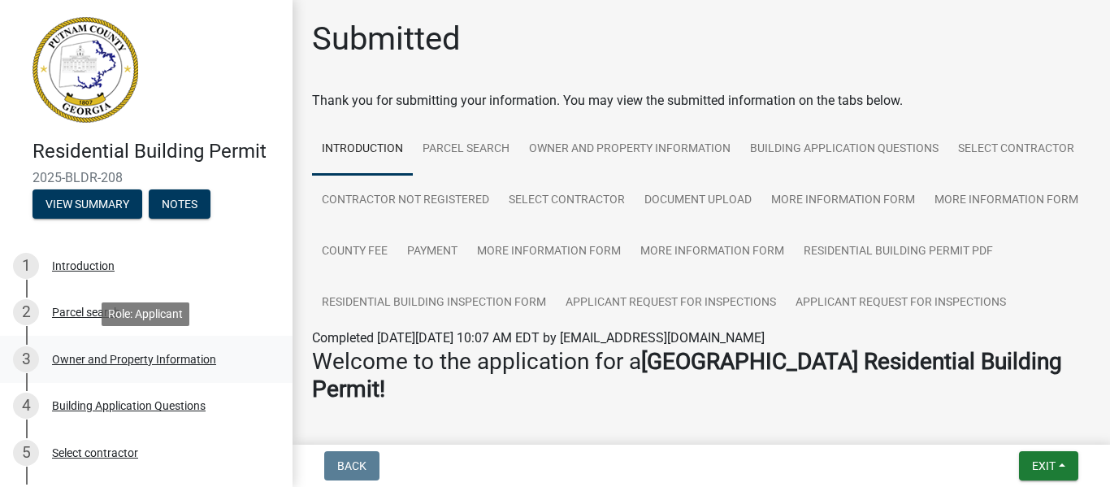
click at [102, 359] on div "Owner and Property Information" at bounding box center [134, 359] width 164 height 11
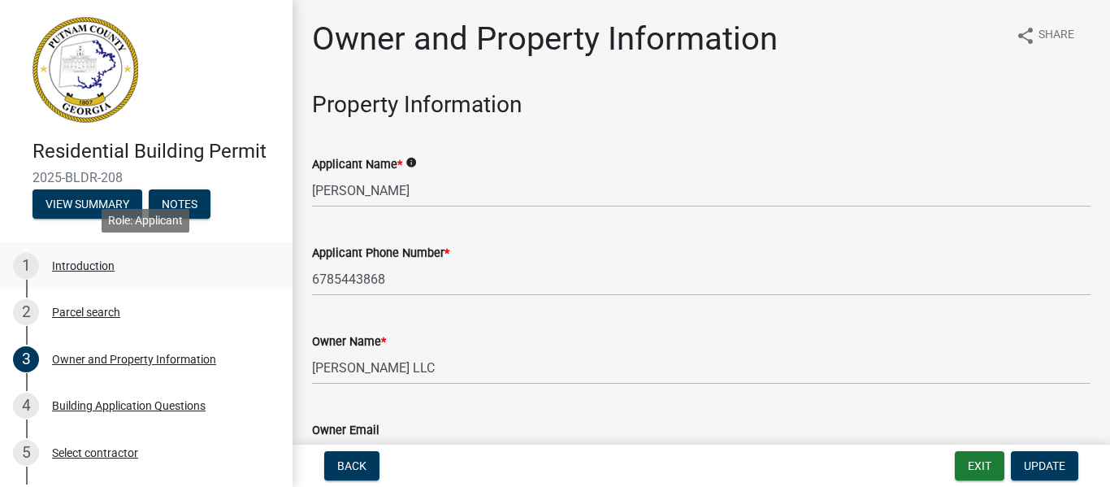
click at [241, 274] on div "1 Introduction" at bounding box center [140, 266] width 254 height 26
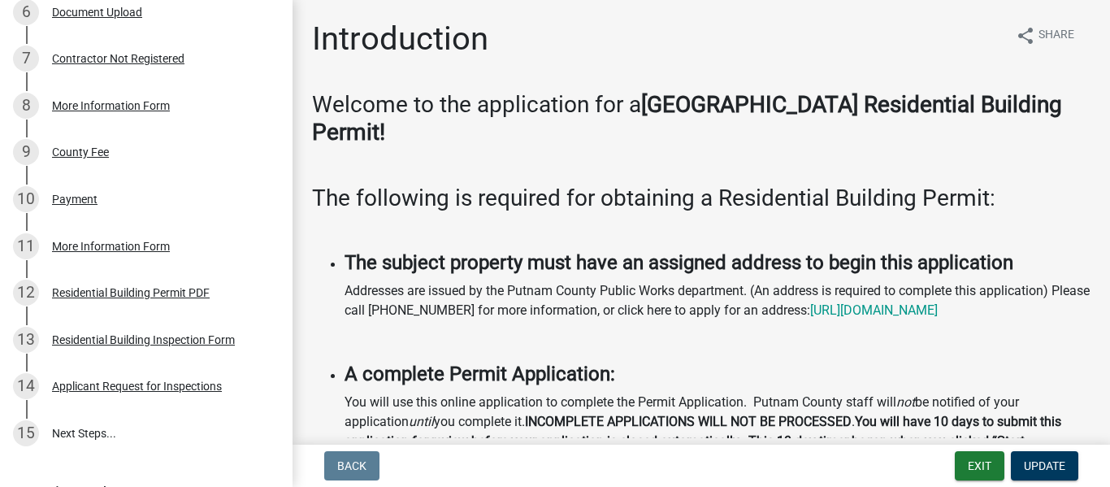
scroll to position [520, 0]
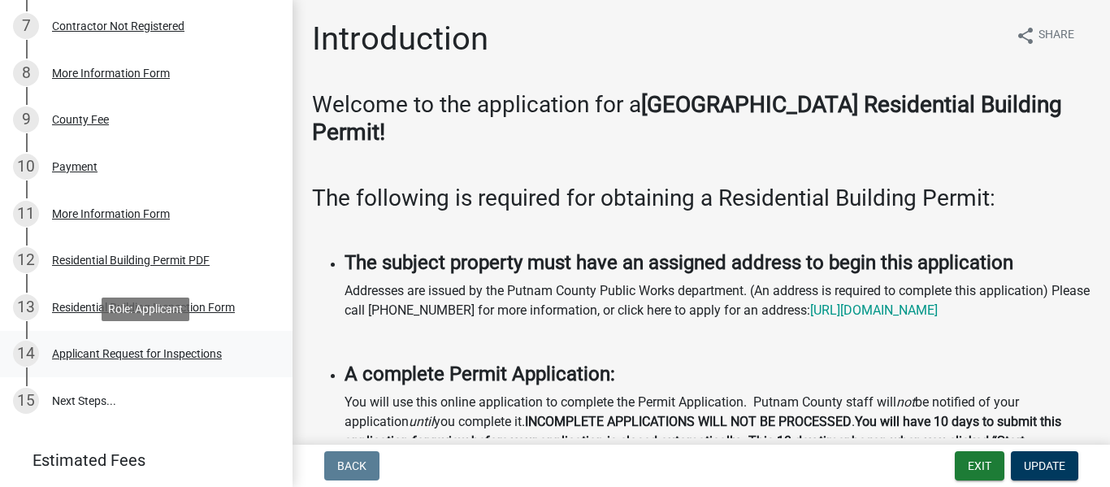
click at [122, 354] on div "Applicant Request for Inspections" at bounding box center [137, 353] width 170 height 11
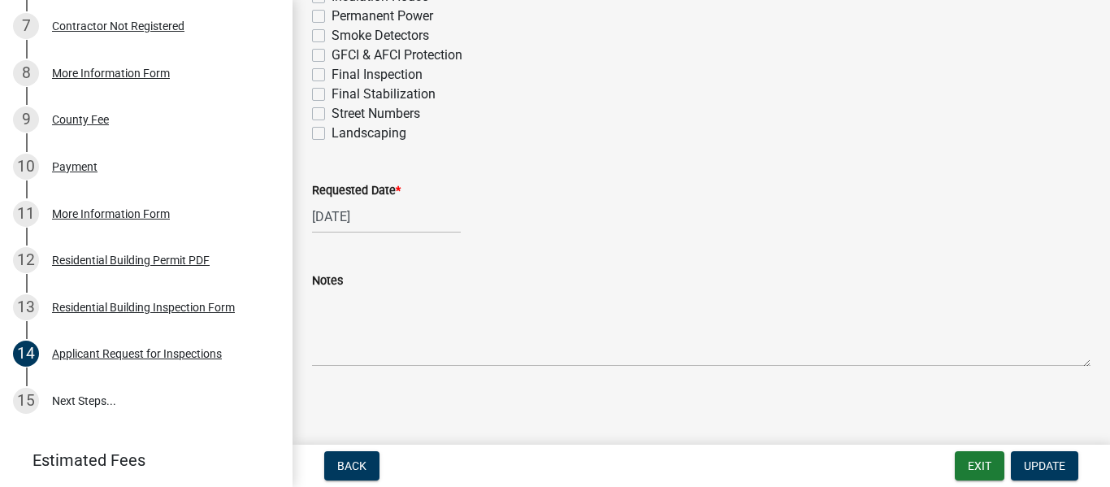
scroll to position [804, 0]
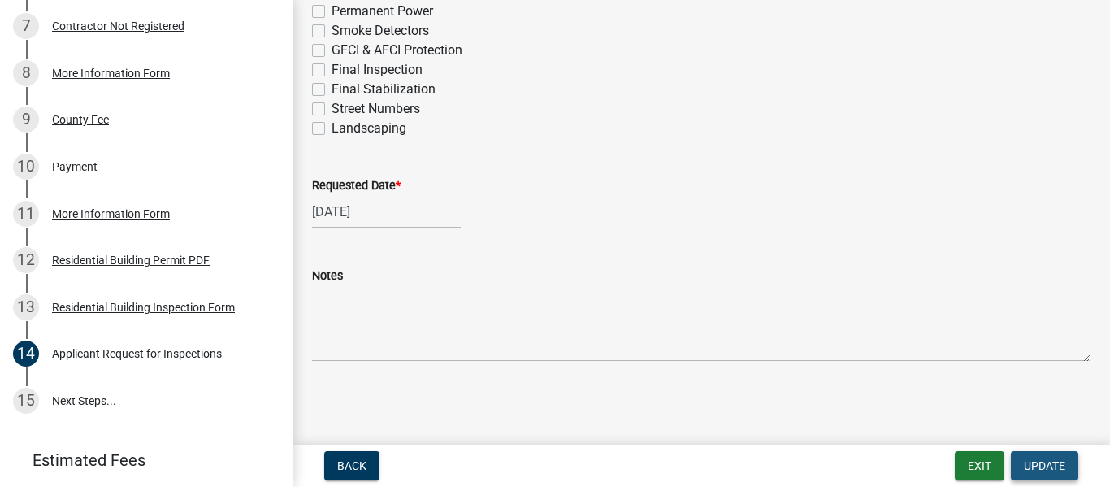
click at [1035, 467] on span "Update" at bounding box center [1044, 465] width 41 height 13
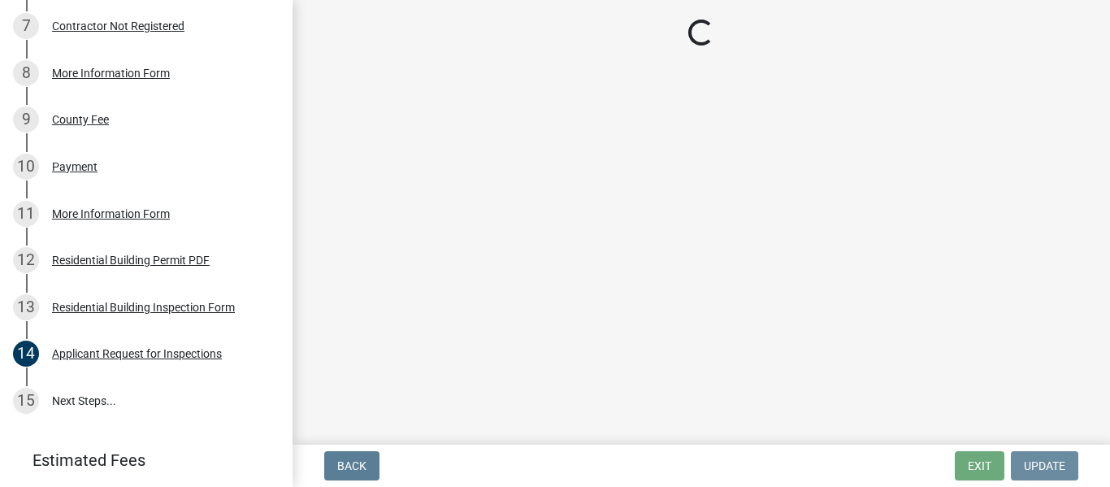
scroll to position [0, 0]
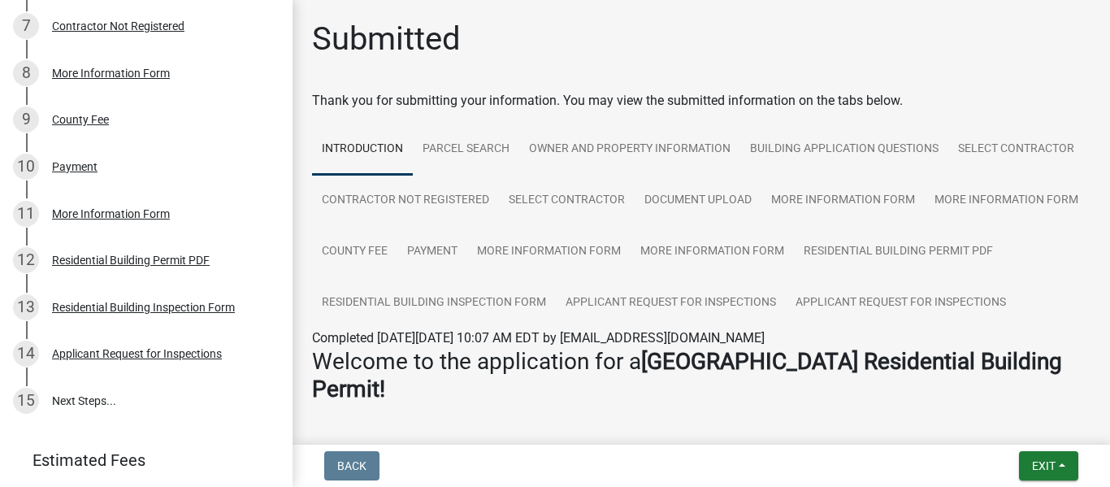
click at [377, 147] on link "Introduction" at bounding box center [362, 150] width 101 height 52
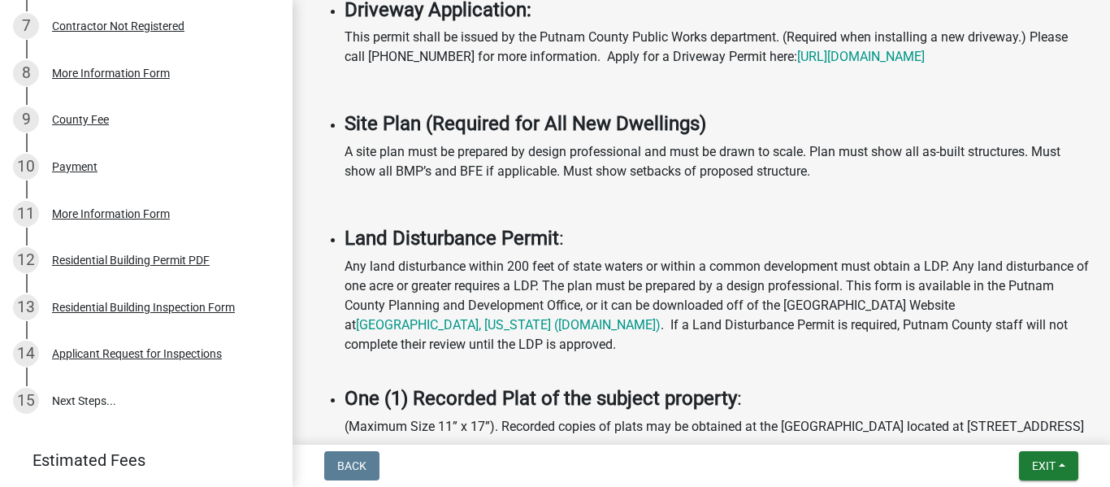
scroll to position [1323, 0]
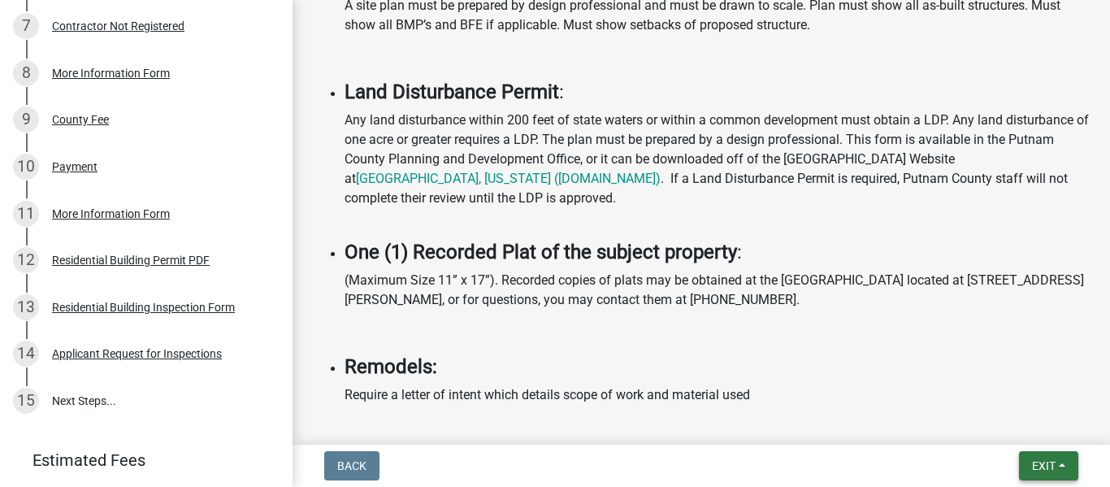
click at [1040, 461] on span "Exit" at bounding box center [1044, 465] width 24 height 13
click at [1005, 424] on button "Save & Exit" at bounding box center [1014, 423] width 130 height 39
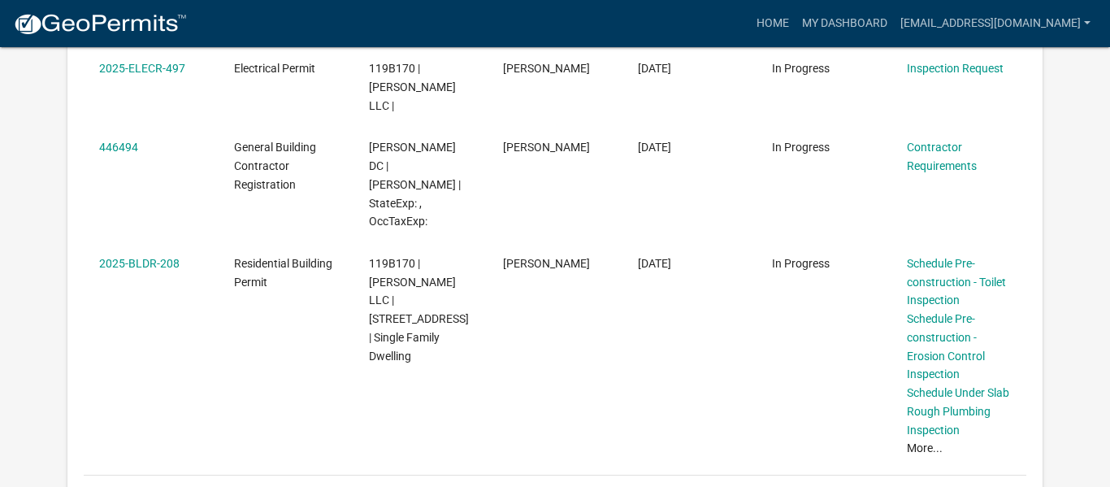
scroll to position [553, 0]
